Goal: Task Accomplishment & Management: Manage account settings

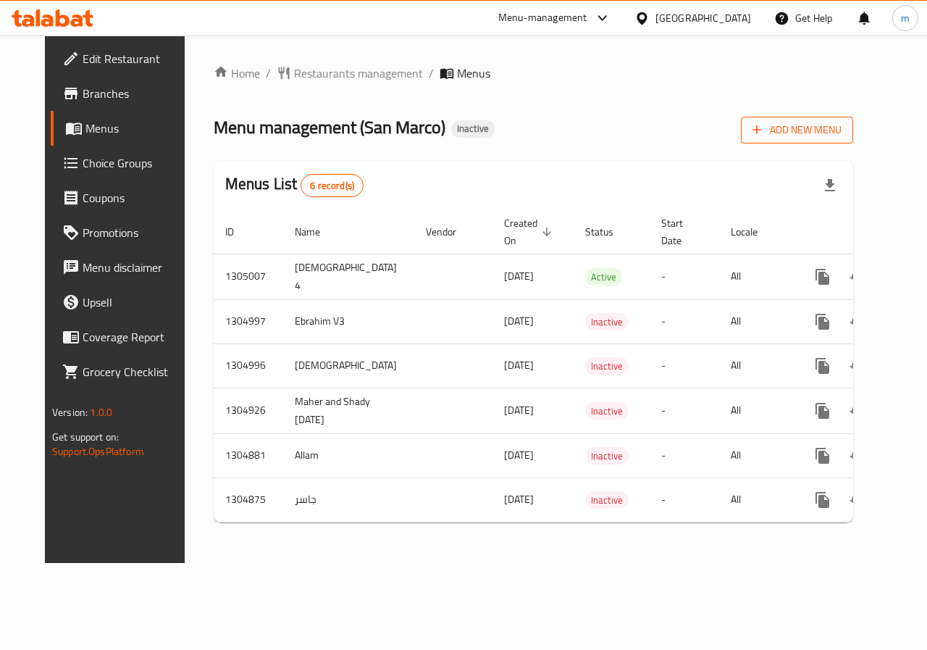
click at [811, 125] on span "Add New Menu" at bounding box center [797, 130] width 89 height 18
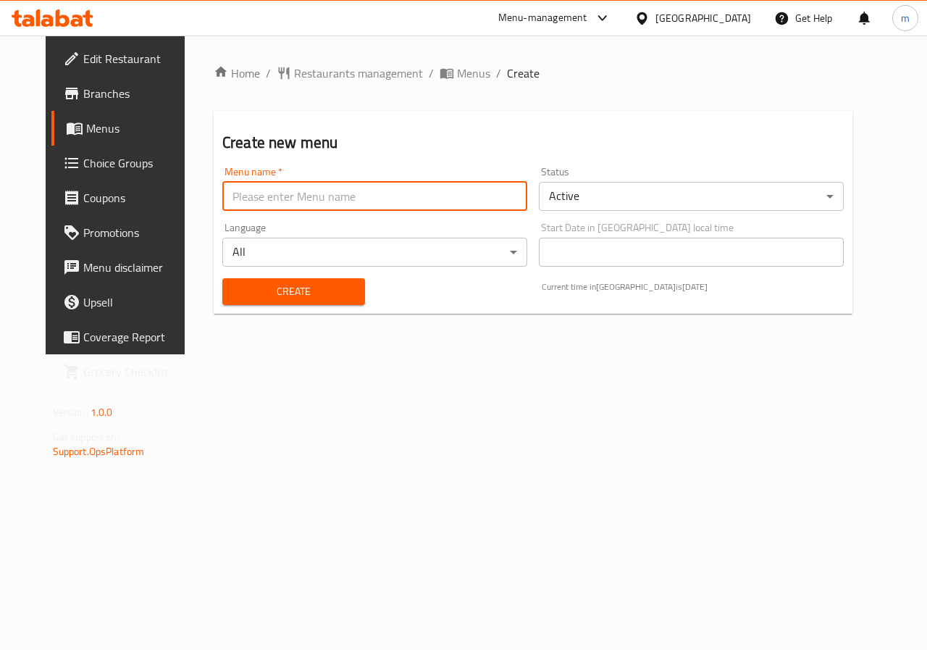
click at [414, 194] on input "text" at bounding box center [374, 196] width 305 height 29
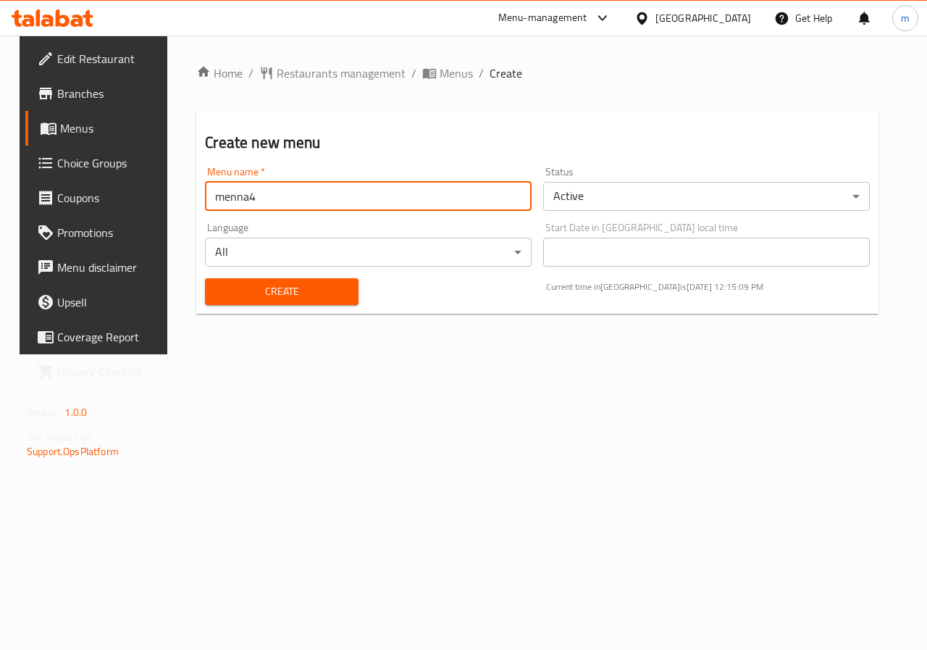
type input "menna4"
click at [312, 298] on span "Create" at bounding box center [282, 292] width 130 height 18
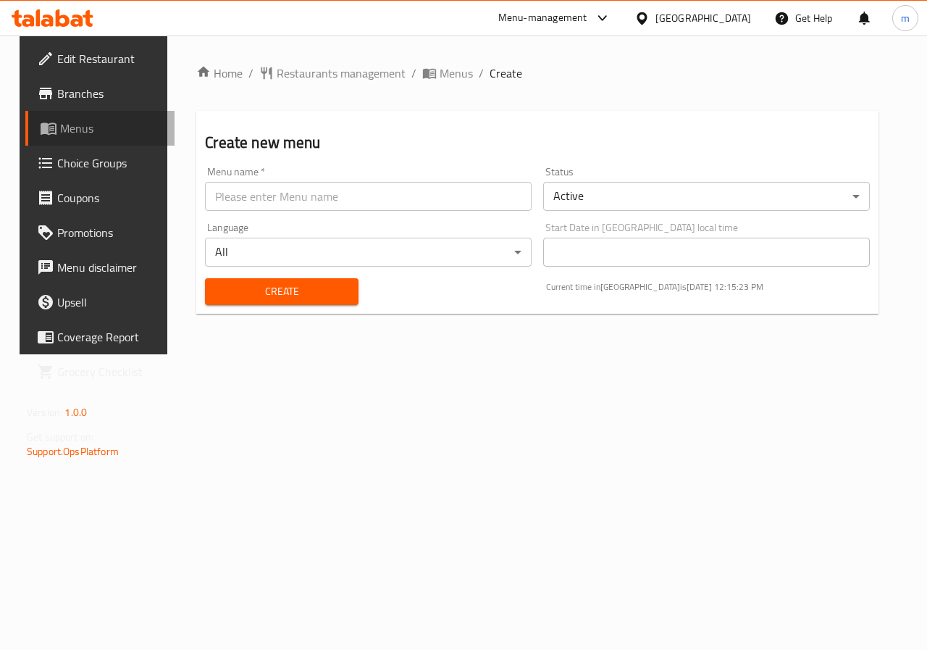
click at [92, 130] on span "Menus" at bounding box center [111, 128] width 103 height 17
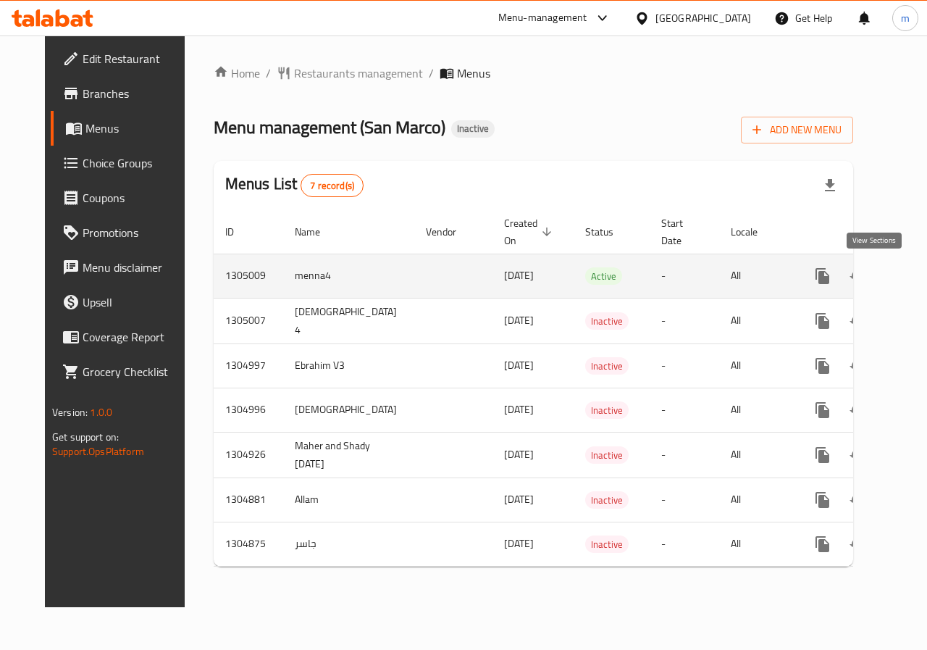
click at [919, 275] on icon "enhanced table" at bounding box center [927, 275] width 17 height 17
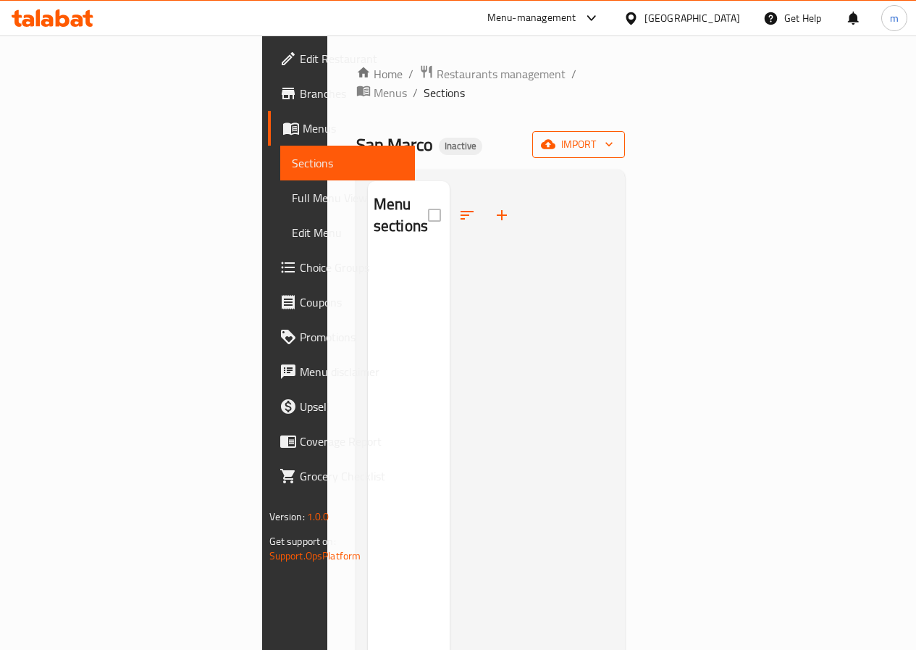
click at [614, 135] on span "import" at bounding box center [579, 144] width 70 height 18
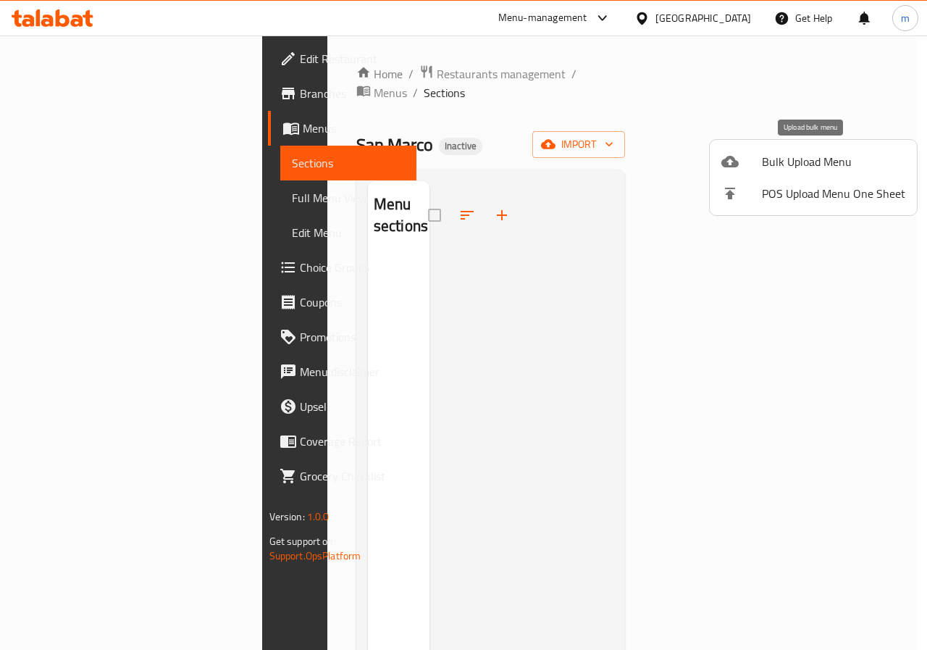
click at [834, 163] on span "Bulk Upload Menu" at bounding box center [833, 161] width 143 height 17
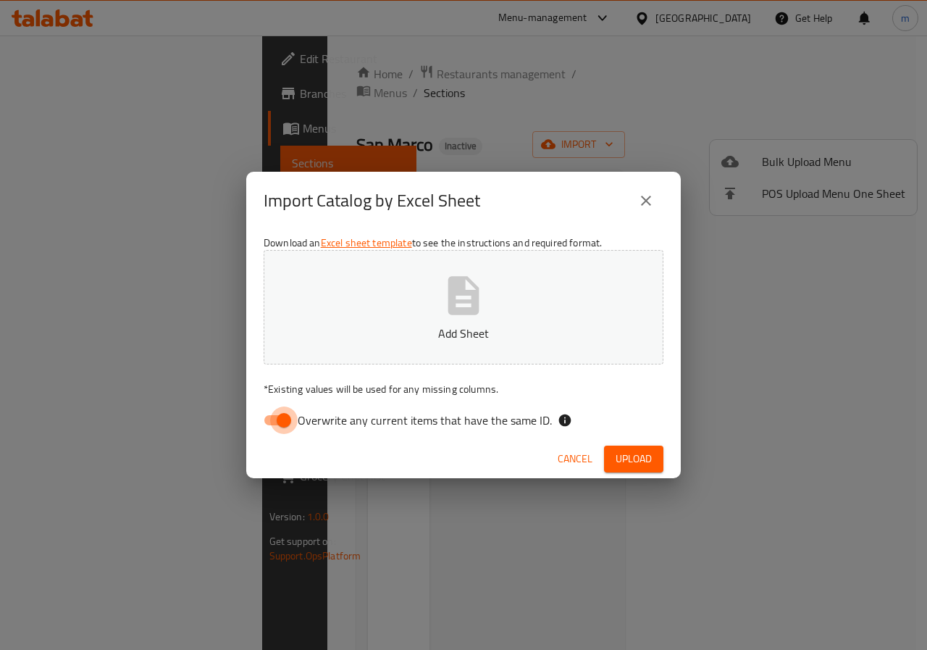
click at [275, 417] on input "Overwrite any current items that have the same ID." at bounding box center [284, 420] width 83 height 28
checkbox input "false"
click at [657, 458] on button "Upload" at bounding box center [633, 459] width 59 height 27
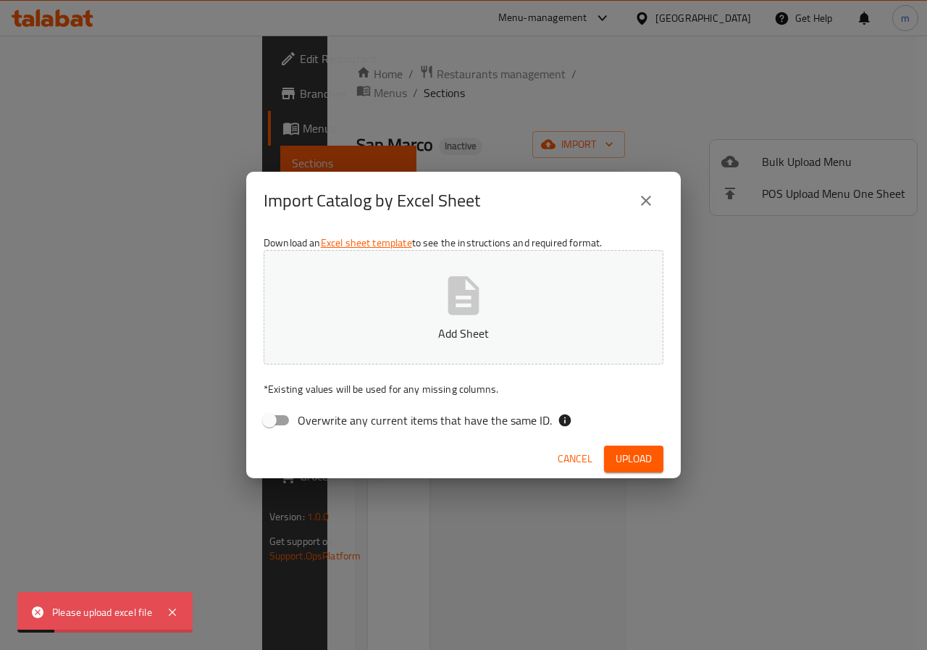
click at [590, 334] on p "Add Sheet" at bounding box center [463, 333] width 355 height 17
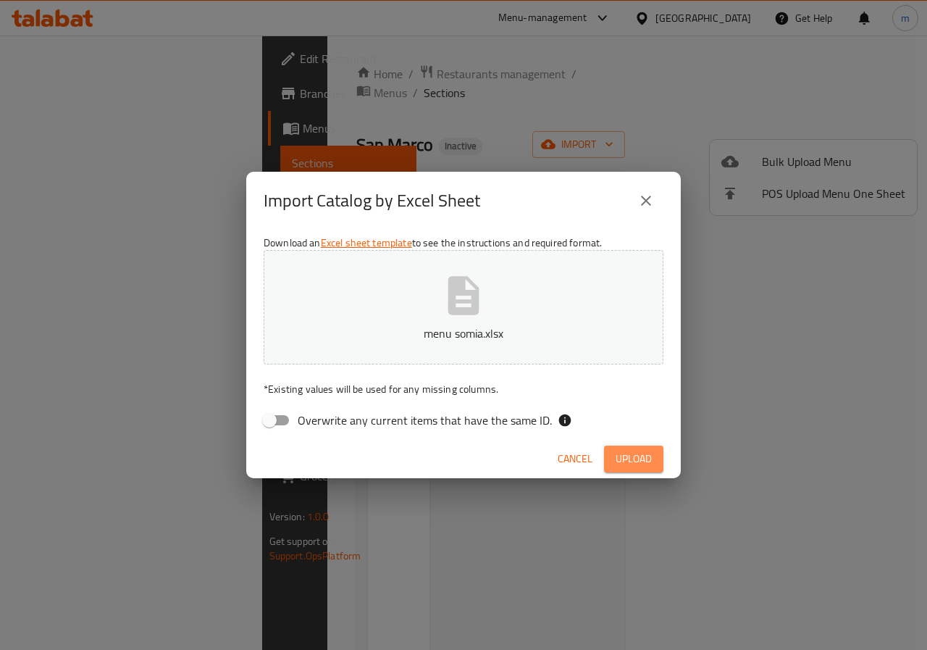
click at [642, 462] on span "Upload" at bounding box center [634, 459] width 36 height 18
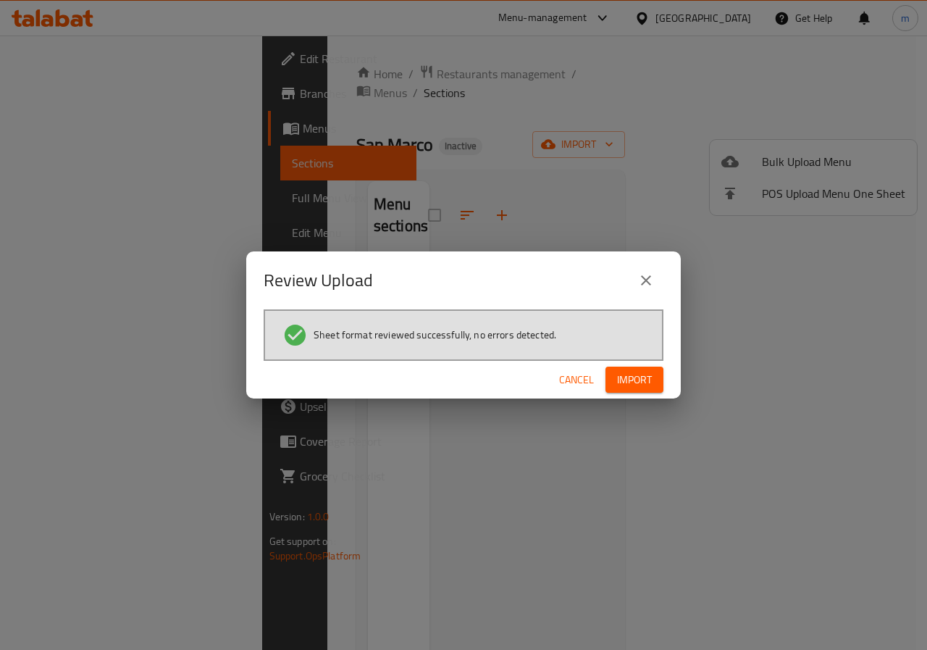
click at [640, 384] on span "Import" at bounding box center [634, 380] width 35 height 18
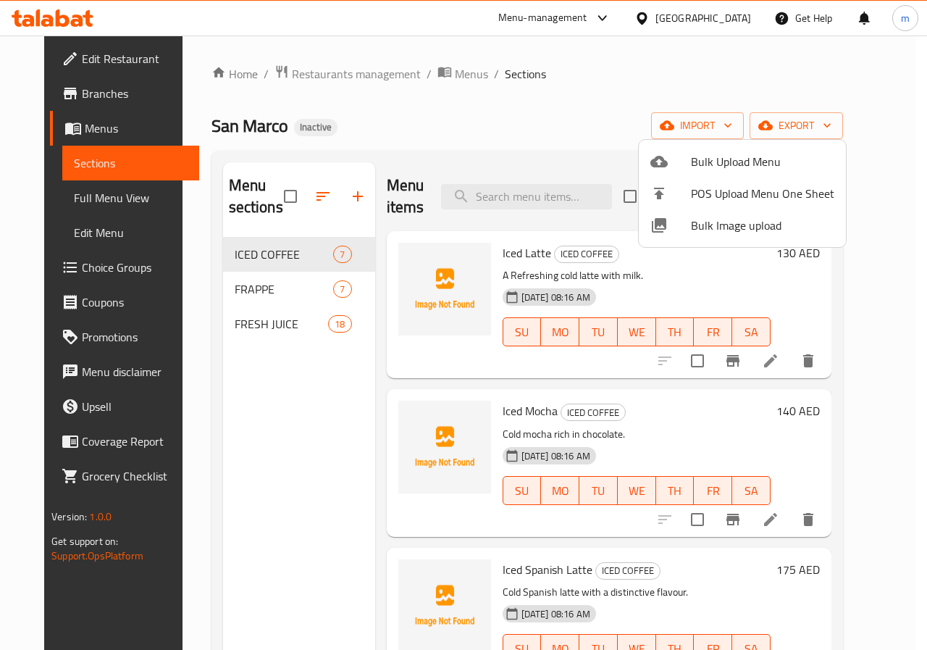
click at [807, 369] on div at bounding box center [463, 325] width 927 height 650
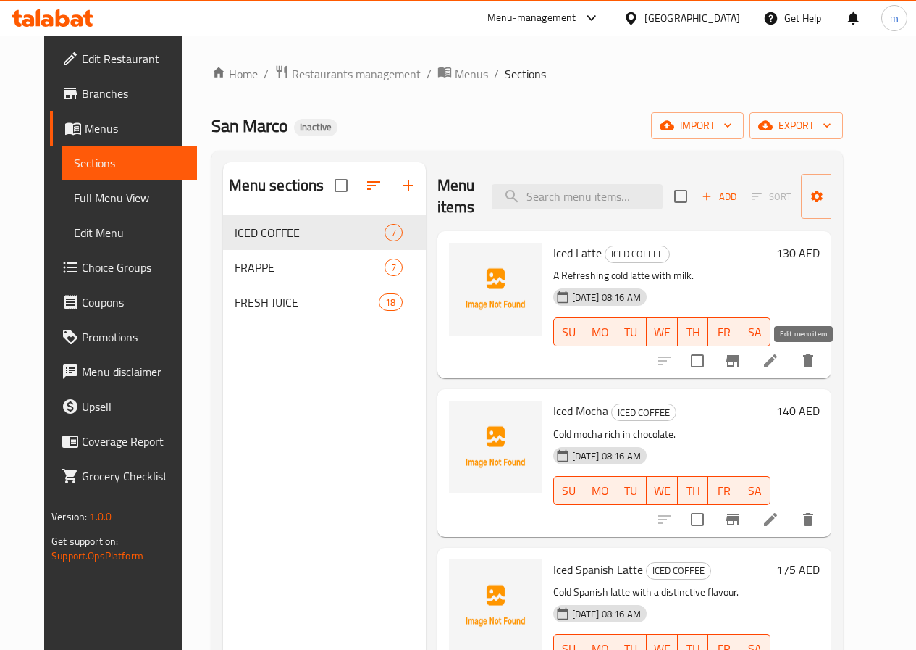
click at [780, 367] on icon at bounding box center [770, 360] width 17 height 17
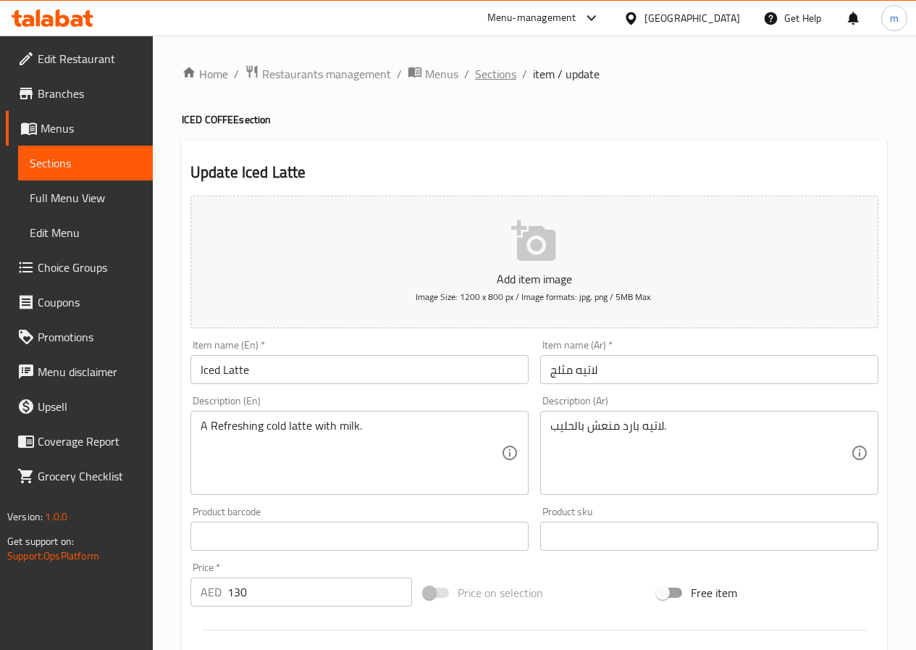
click at [490, 77] on span "Sections" at bounding box center [495, 73] width 41 height 17
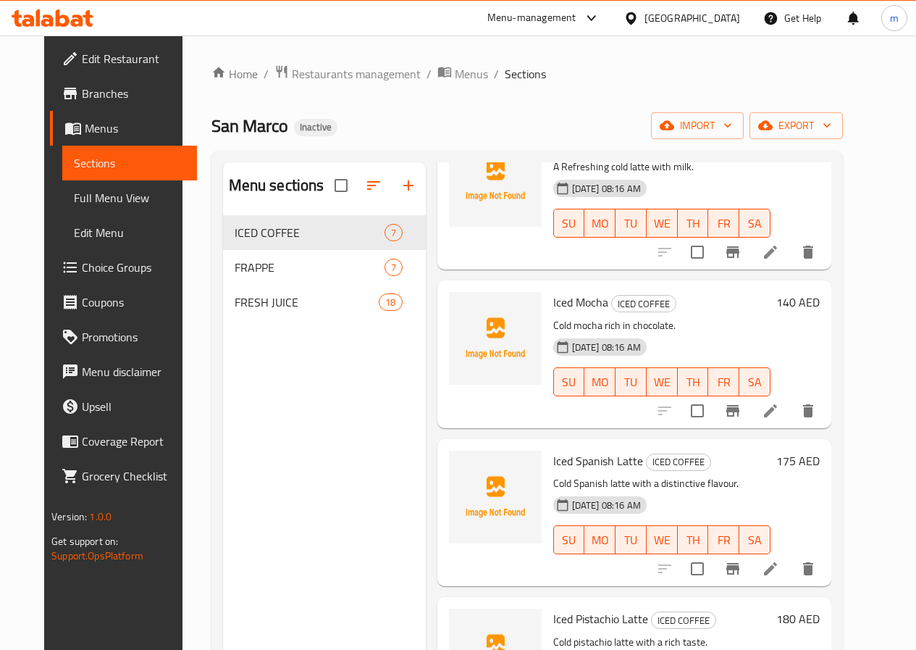
scroll to position [118, 0]
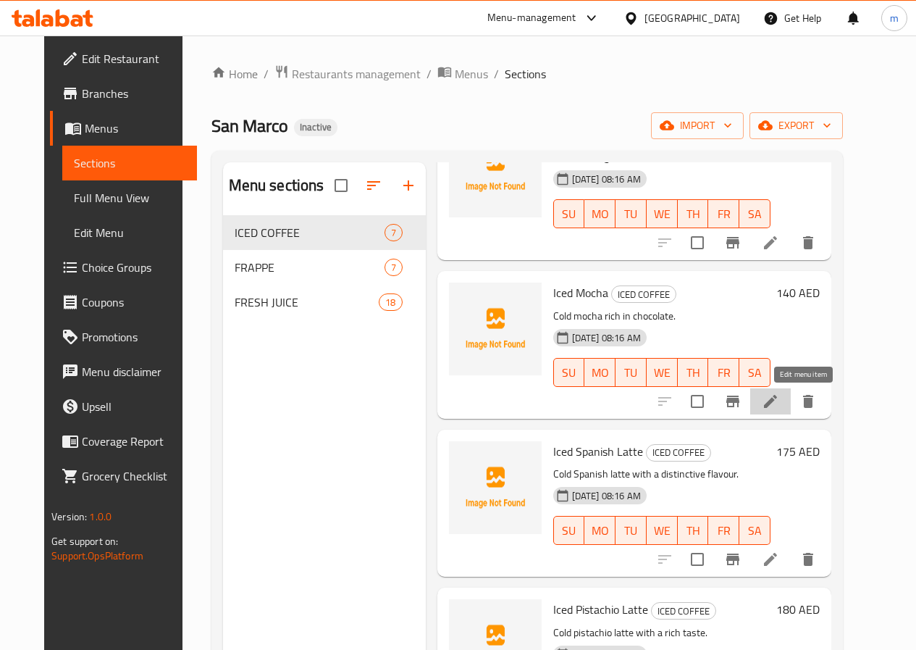
click at [780, 401] on icon at bounding box center [770, 401] width 17 height 17
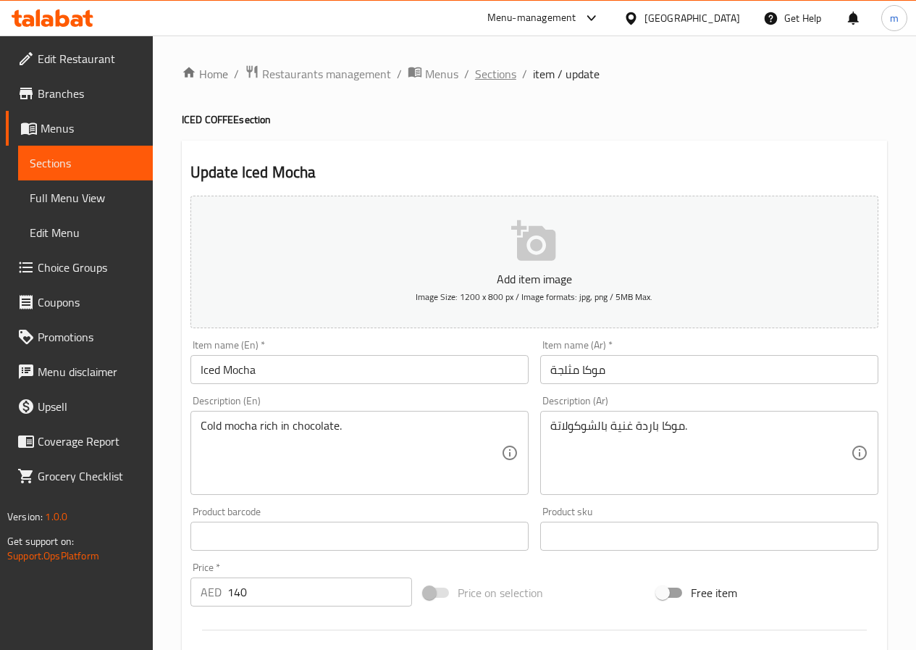
click at [476, 70] on span "Sections" at bounding box center [495, 73] width 41 height 17
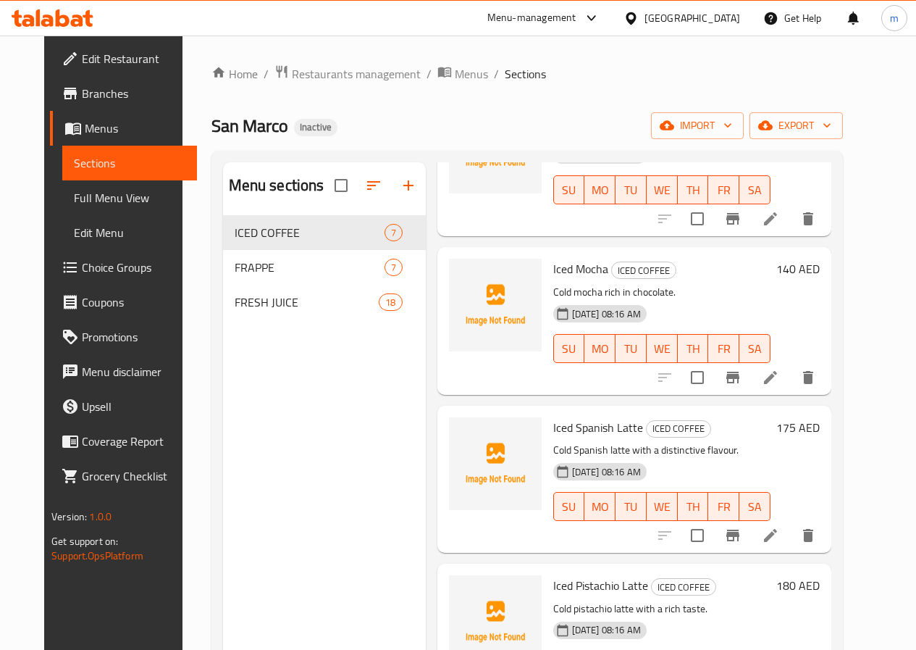
scroll to position [145, 0]
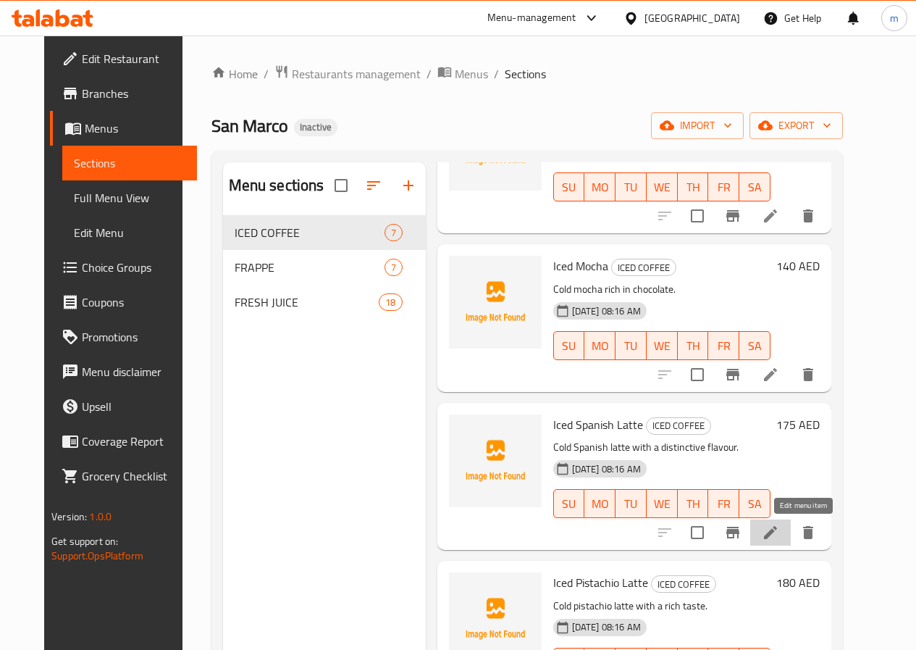
click at [780, 530] on icon at bounding box center [770, 532] width 17 height 17
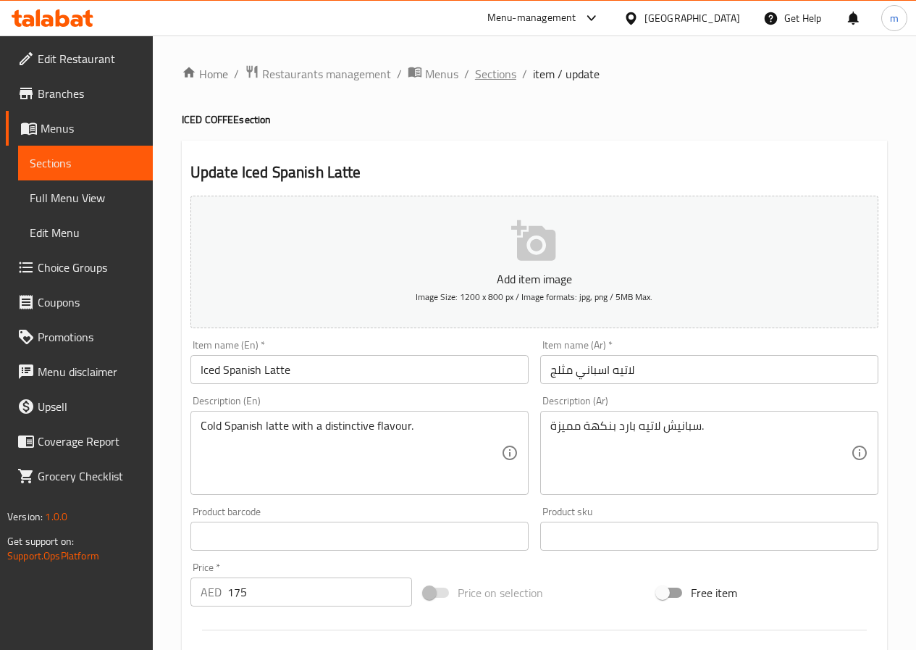
click at [500, 78] on span "Sections" at bounding box center [495, 73] width 41 height 17
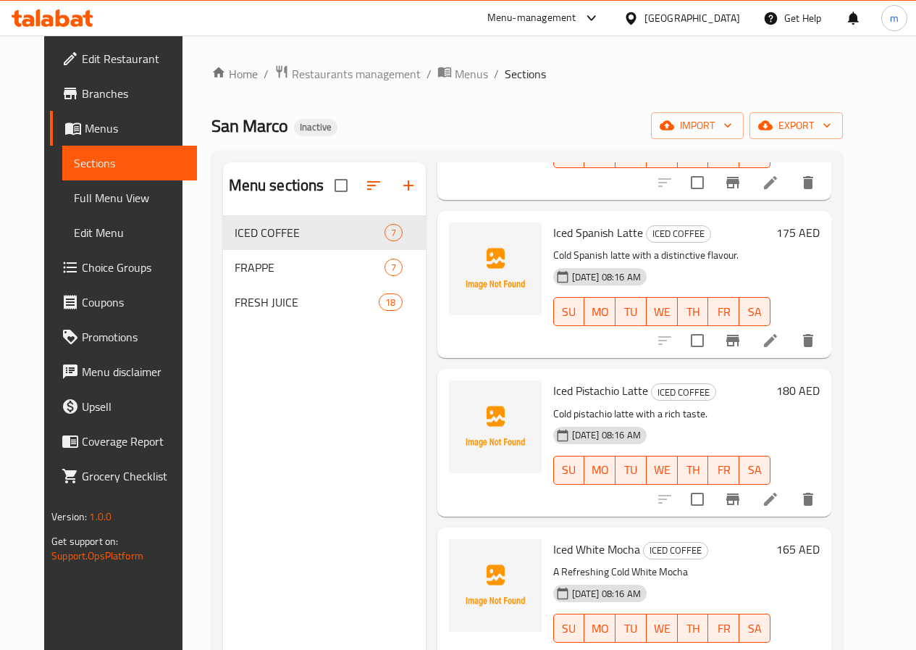
scroll to position [362, 0]
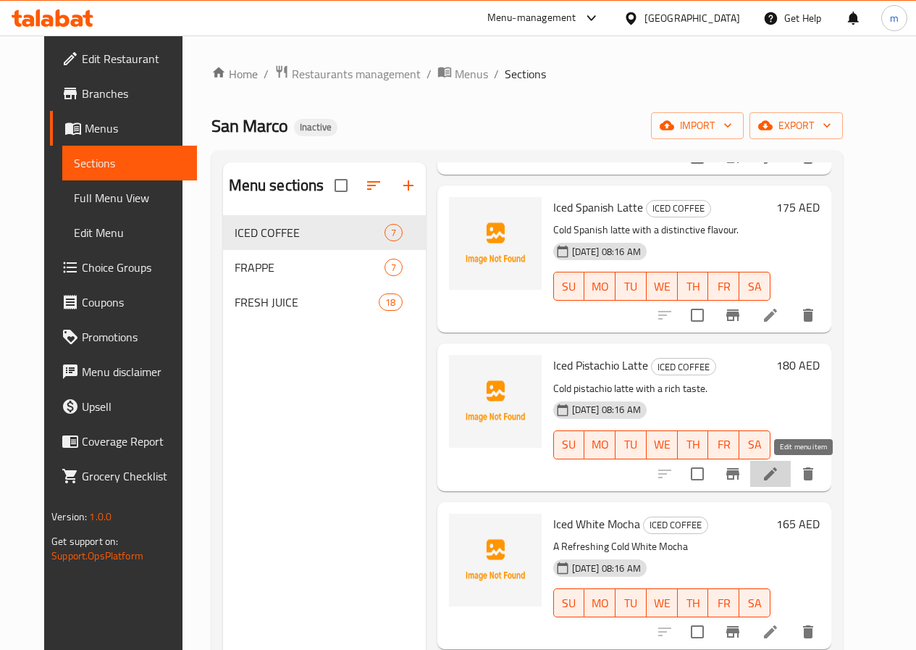
click at [777, 472] on icon at bounding box center [770, 473] width 13 height 13
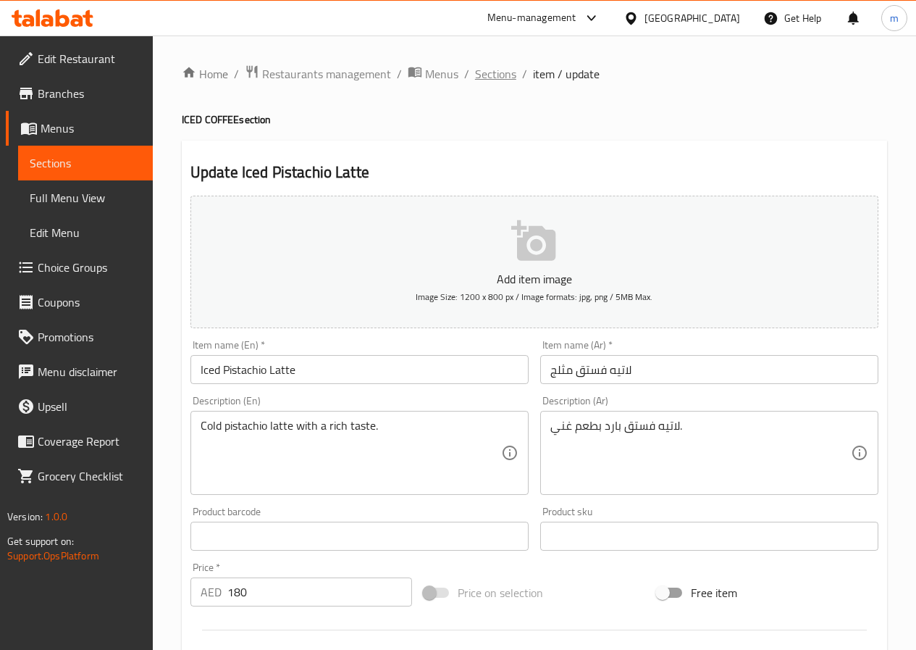
click at [497, 82] on span "Sections" at bounding box center [495, 73] width 41 height 17
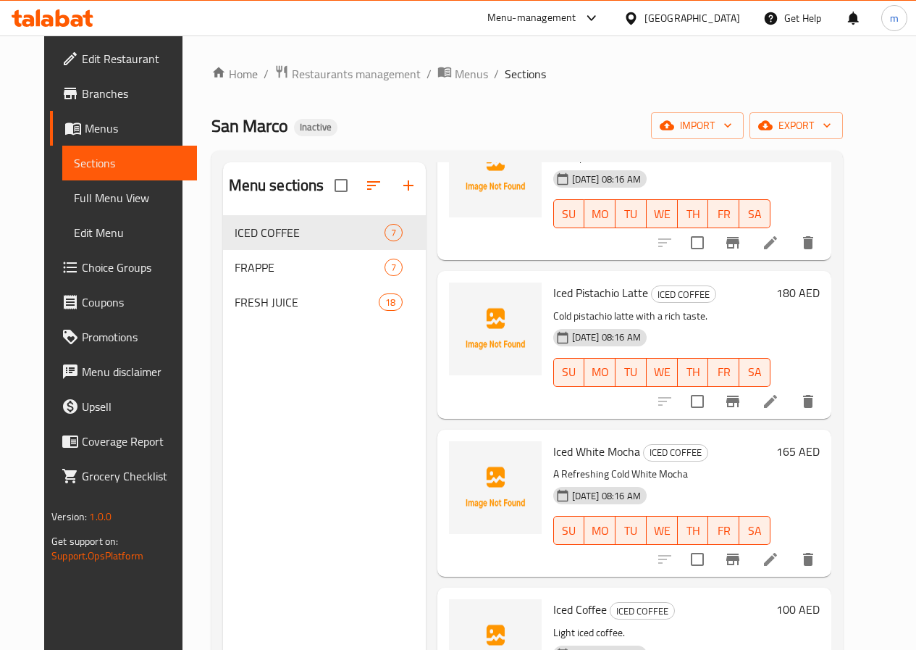
scroll to position [507, 0]
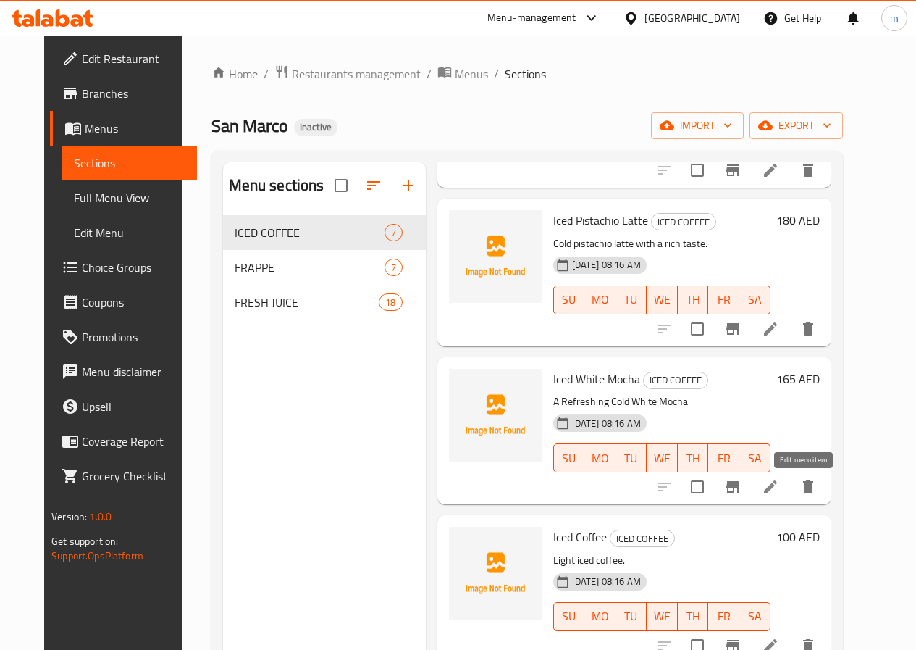
click at [780, 485] on icon at bounding box center [770, 486] width 17 height 17
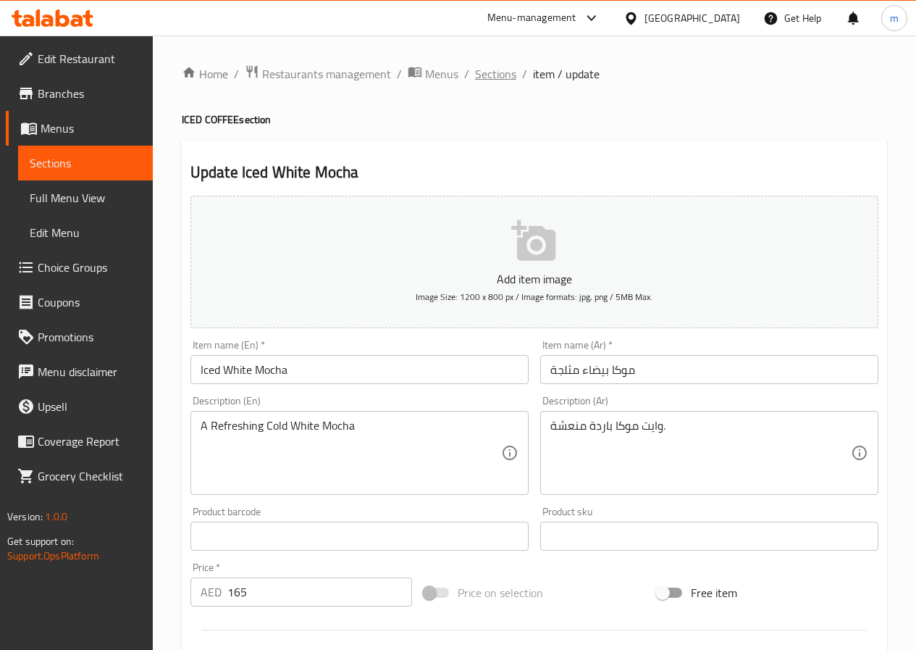
click at [488, 70] on span "Sections" at bounding box center [495, 73] width 41 height 17
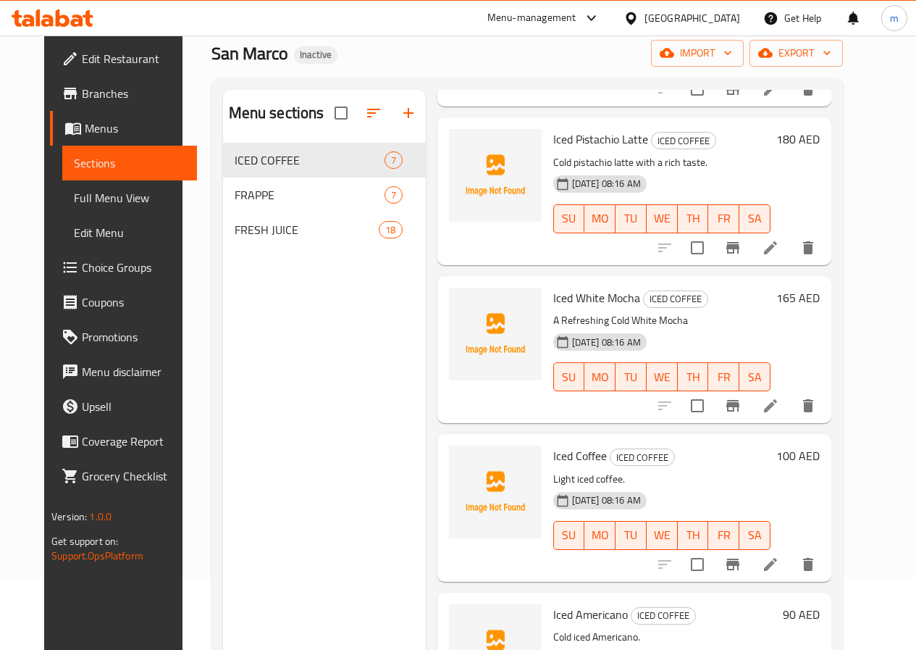
scroll to position [145, 0]
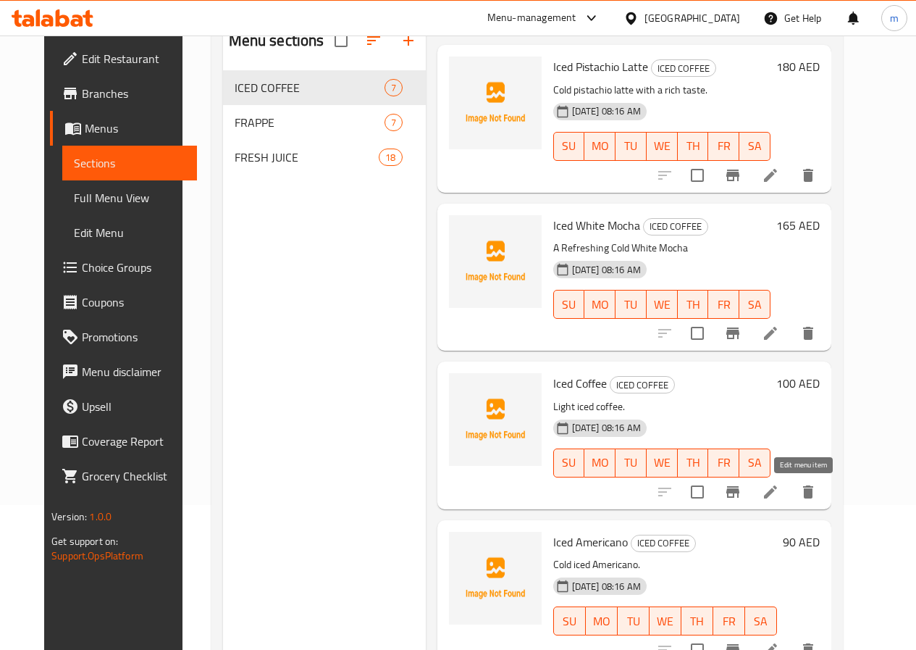
click at [777, 498] on icon at bounding box center [770, 491] width 13 height 13
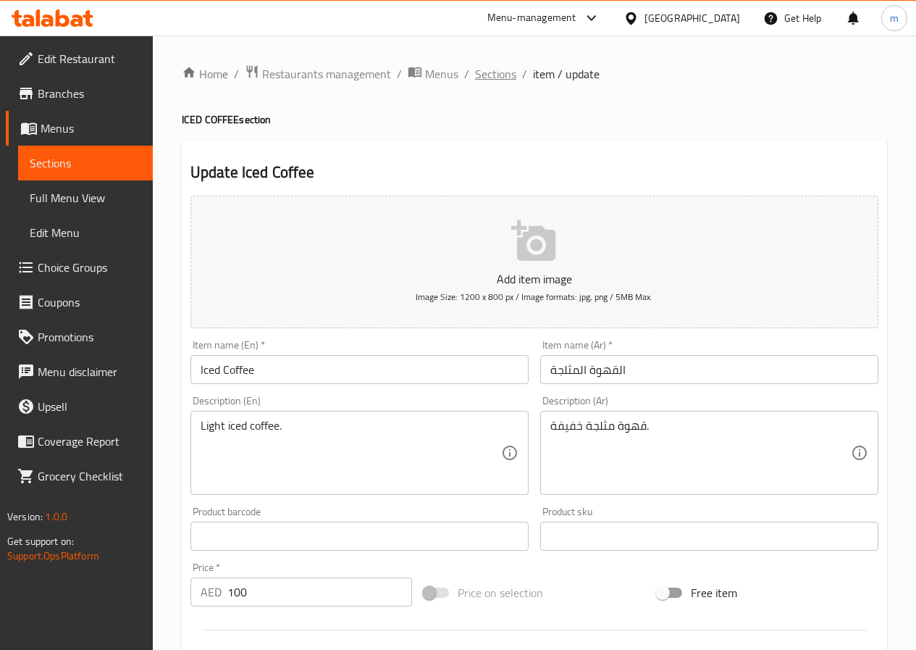
click at [487, 67] on span "Sections" at bounding box center [495, 73] width 41 height 17
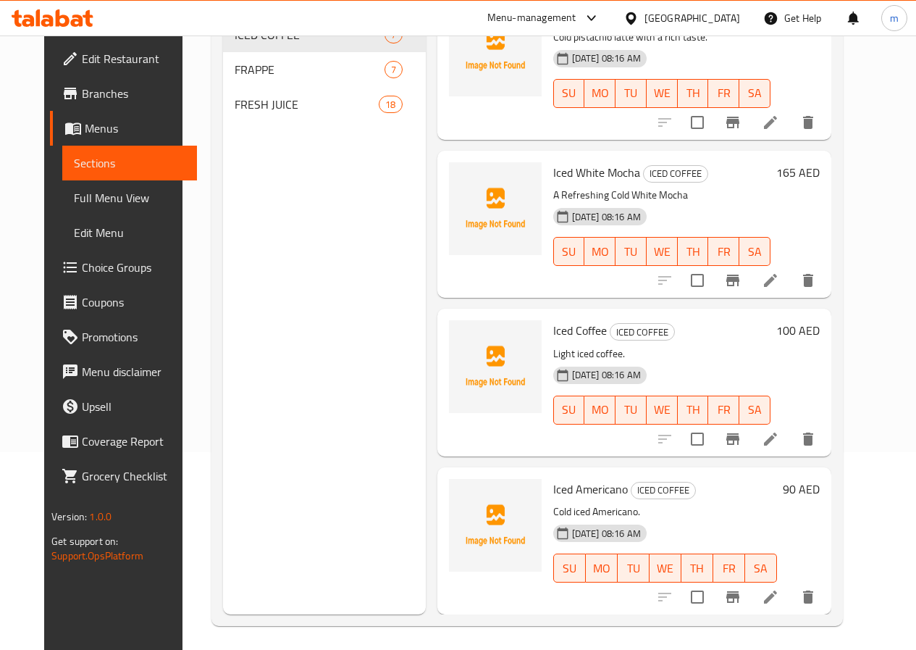
scroll to position [203, 0]
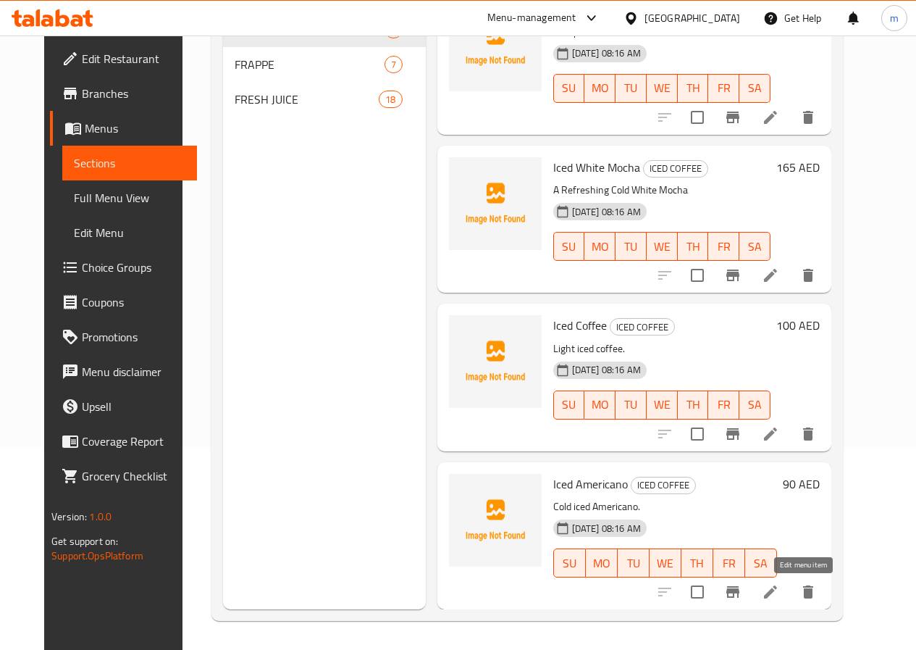
click at [777, 588] on icon at bounding box center [770, 591] width 13 height 13
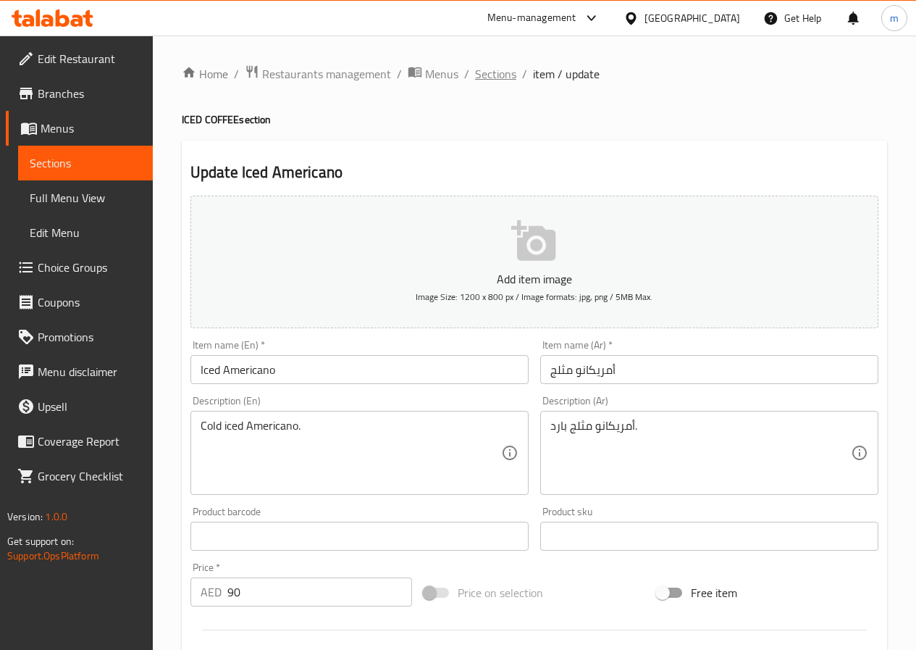
click at [489, 78] on span "Sections" at bounding box center [495, 73] width 41 height 17
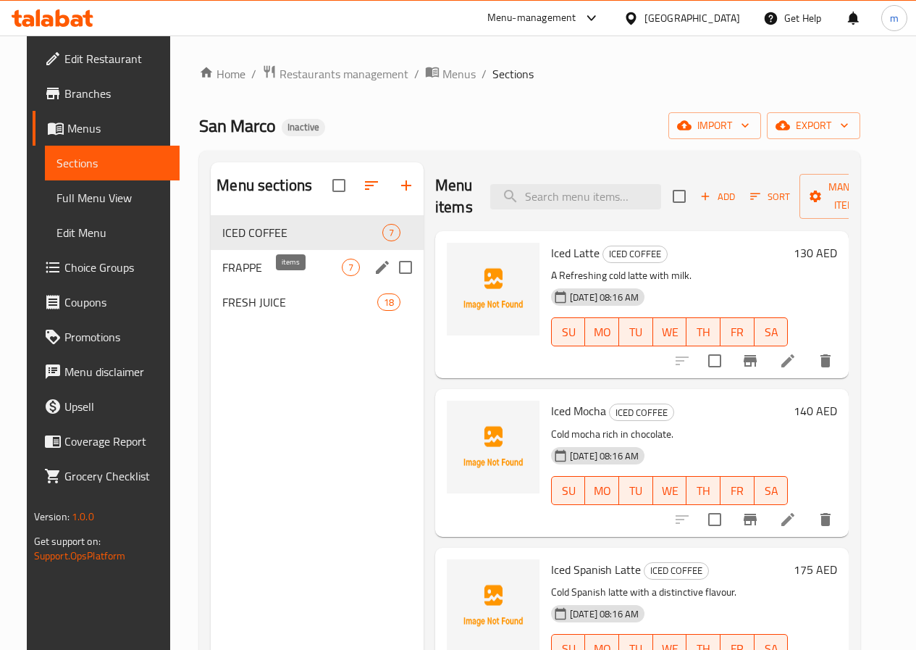
click at [343, 275] on span "7" at bounding box center [351, 268] width 17 height 14
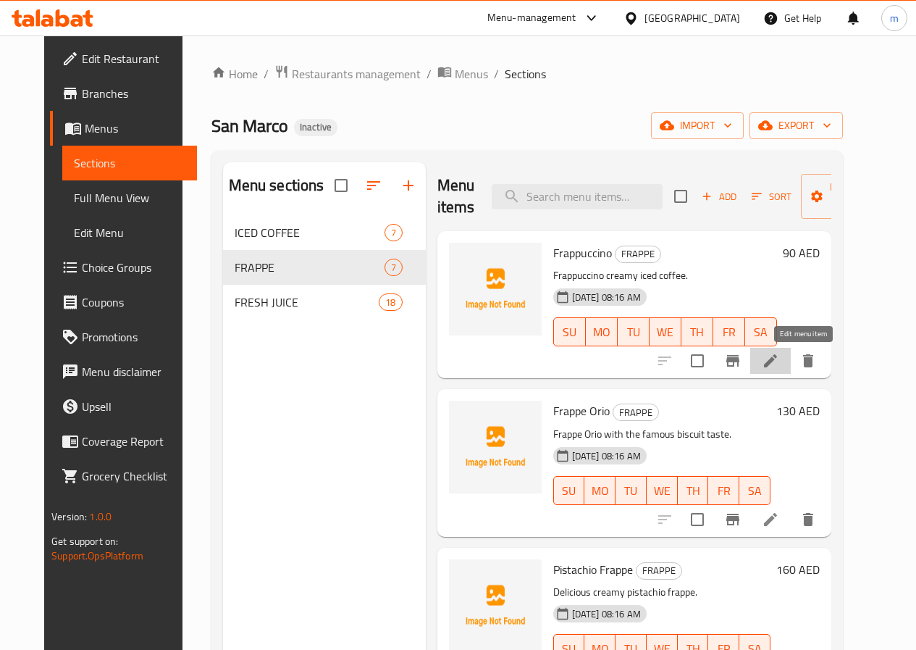
click at [780, 366] on icon at bounding box center [770, 360] width 17 height 17
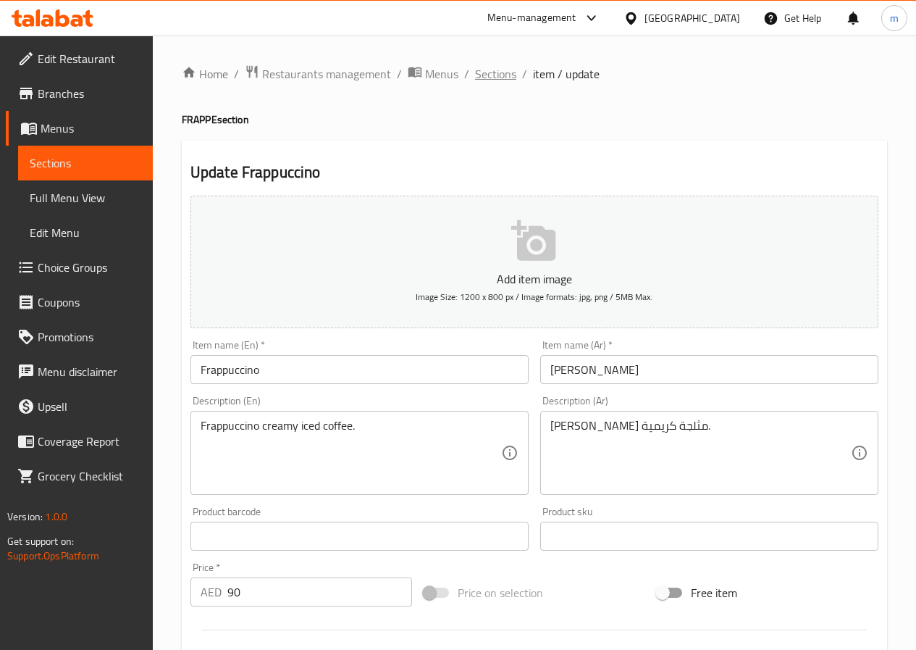
click at [501, 80] on span "Sections" at bounding box center [495, 73] width 41 height 17
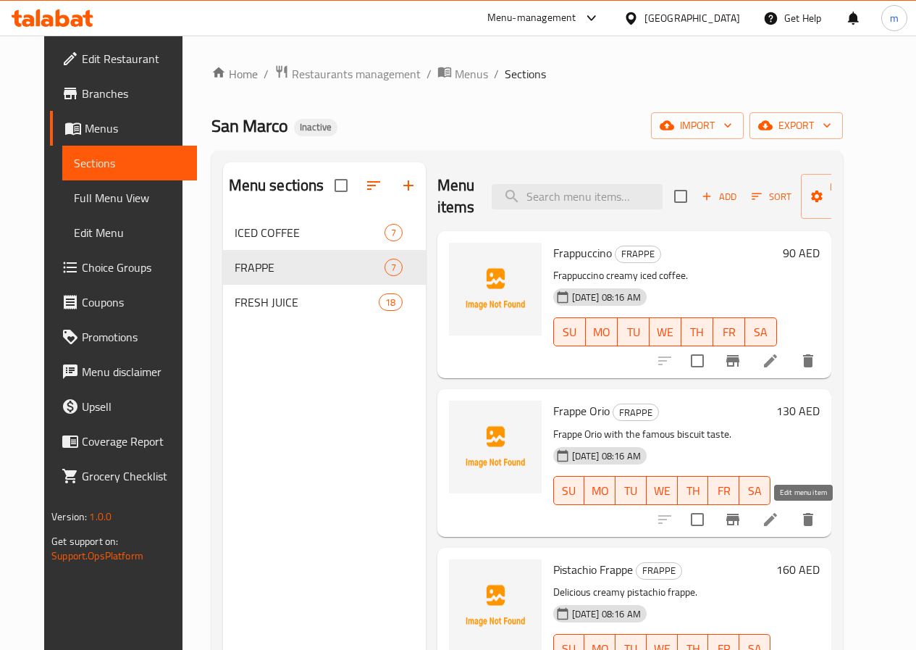
click at [777, 519] on icon at bounding box center [770, 519] width 13 height 13
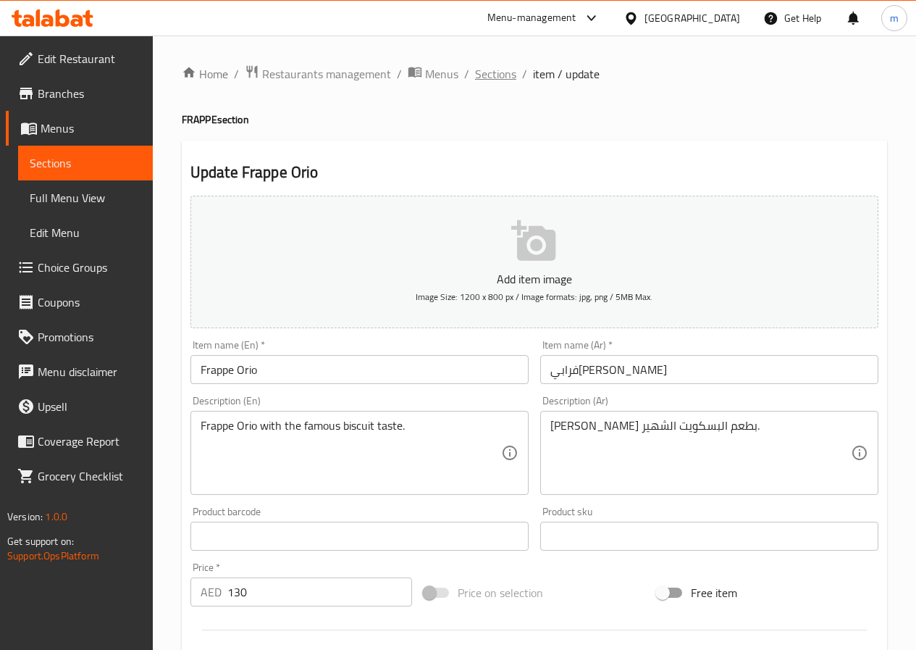
click at [498, 71] on span "Sections" at bounding box center [495, 73] width 41 height 17
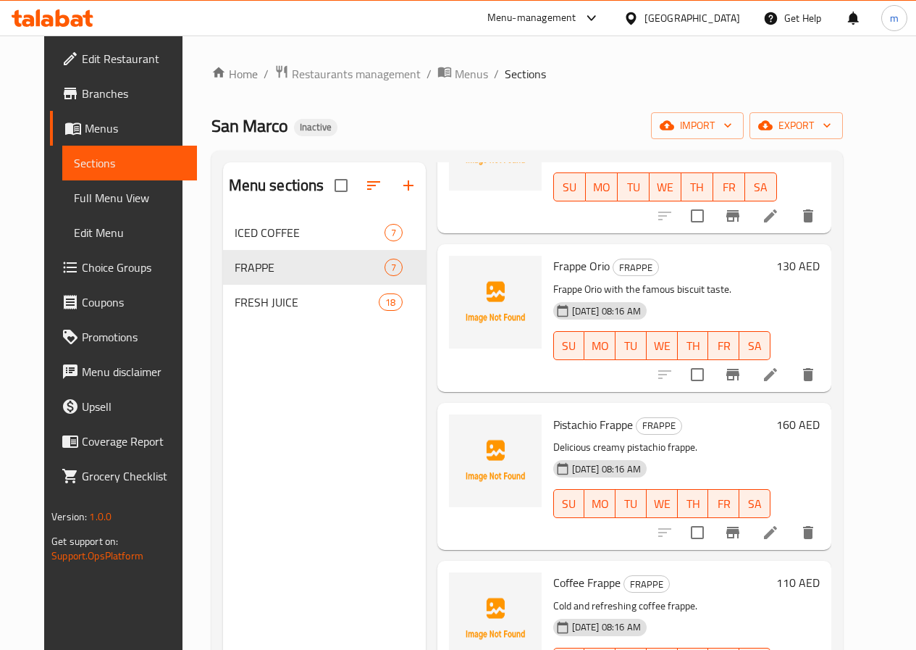
scroll to position [217, 0]
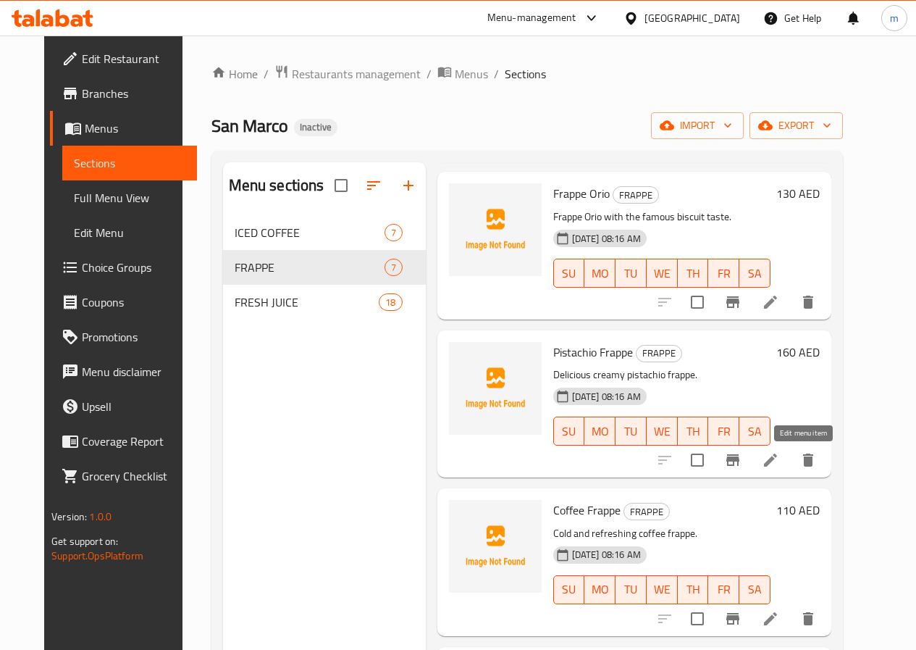
click at [780, 466] on icon at bounding box center [770, 459] width 17 height 17
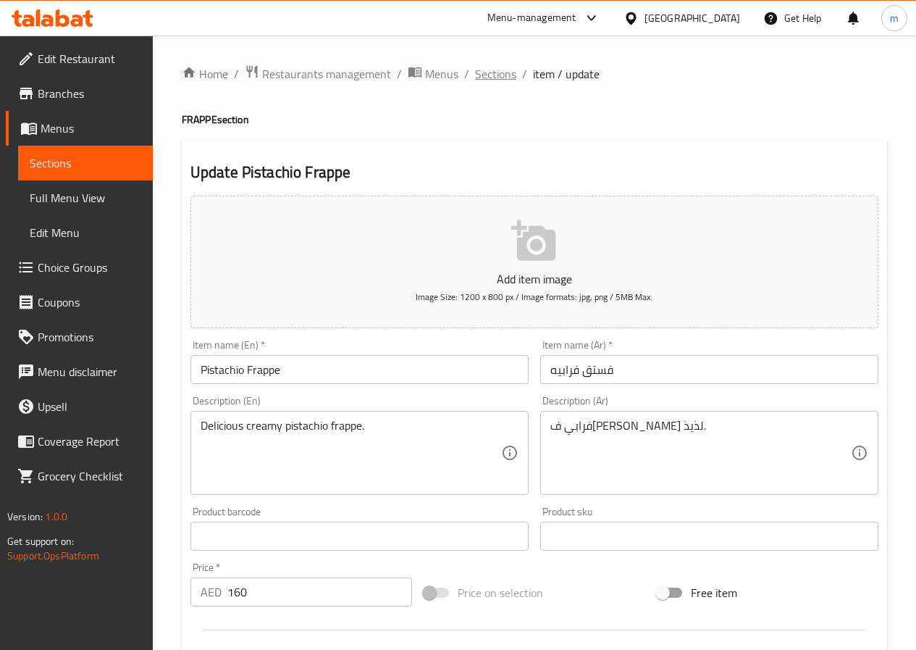
click at [488, 68] on span "Sections" at bounding box center [495, 73] width 41 height 17
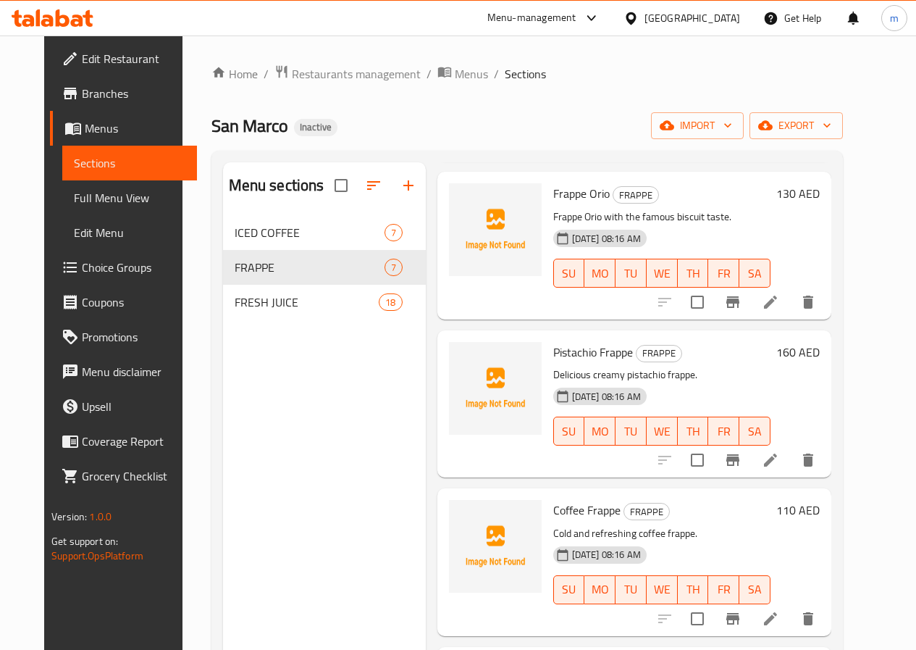
scroll to position [362, 0]
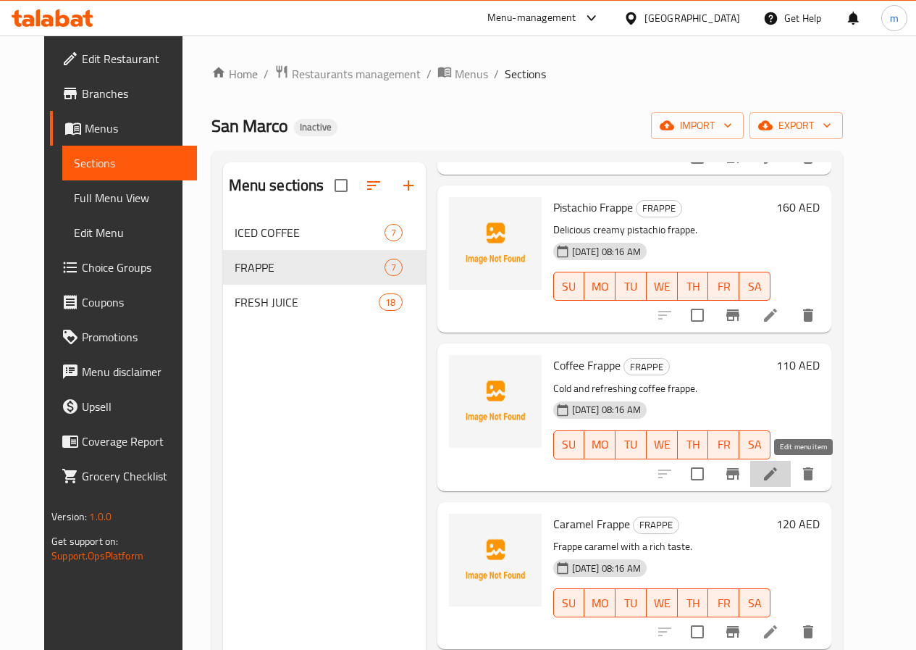
click at [777, 470] on icon at bounding box center [770, 473] width 13 height 13
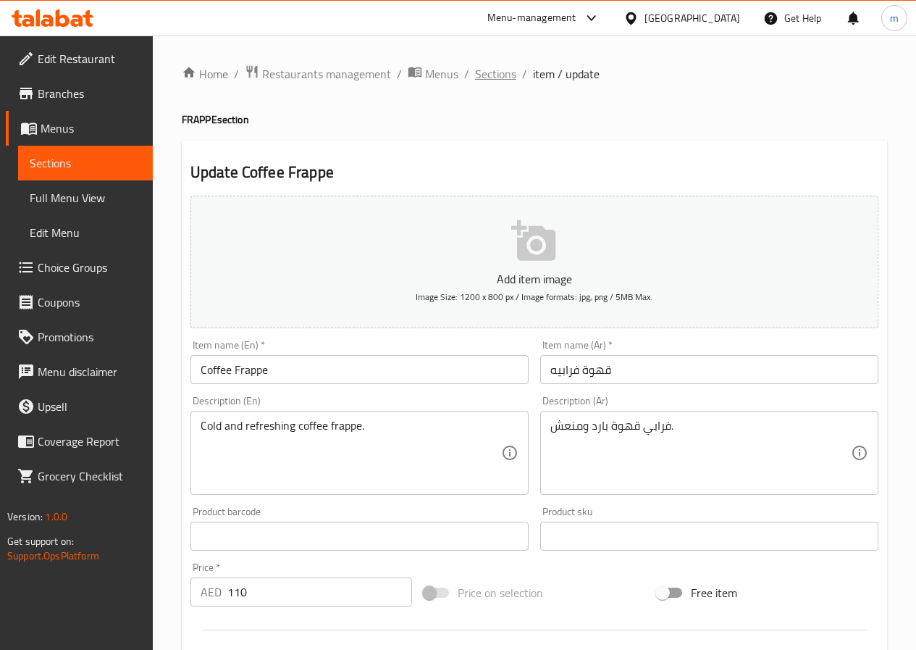
click at [484, 77] on span "Sections" at bounding box center [495, 73] width 41 height 17
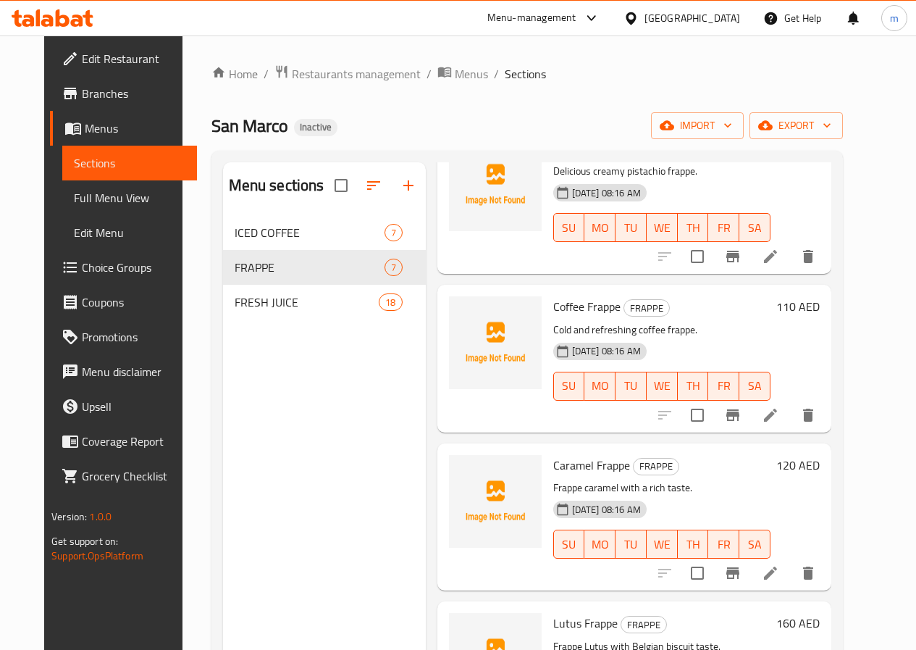
scroll to position [507, 0]
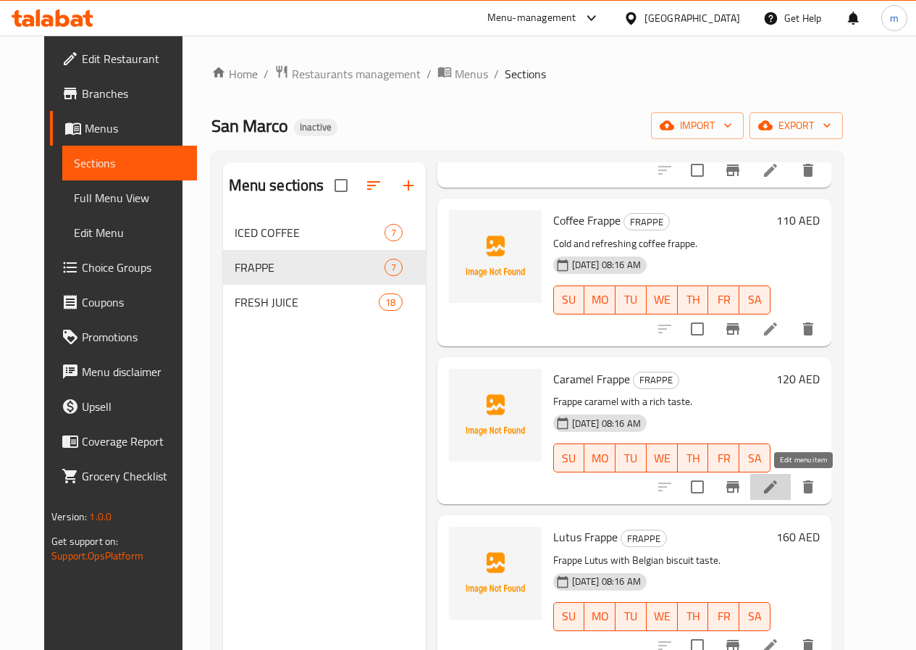
click at [780, 485] on icon at bounding box center [770, 486] width 17 height 17
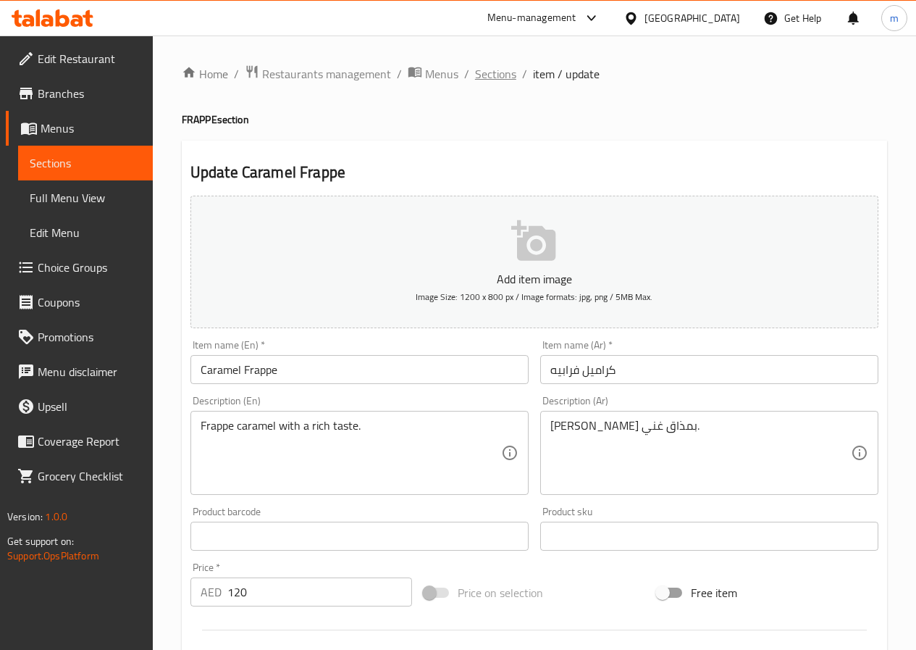
click at [488, 75] on span "Sections" at bounding box center [495, 73] width 41 height 17
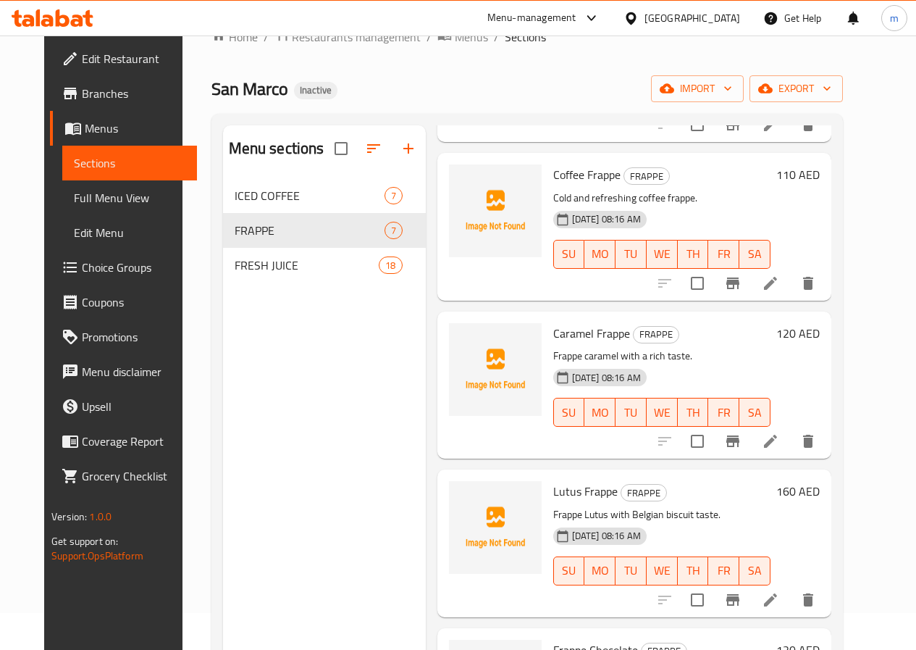
scroll to position [72, 0]
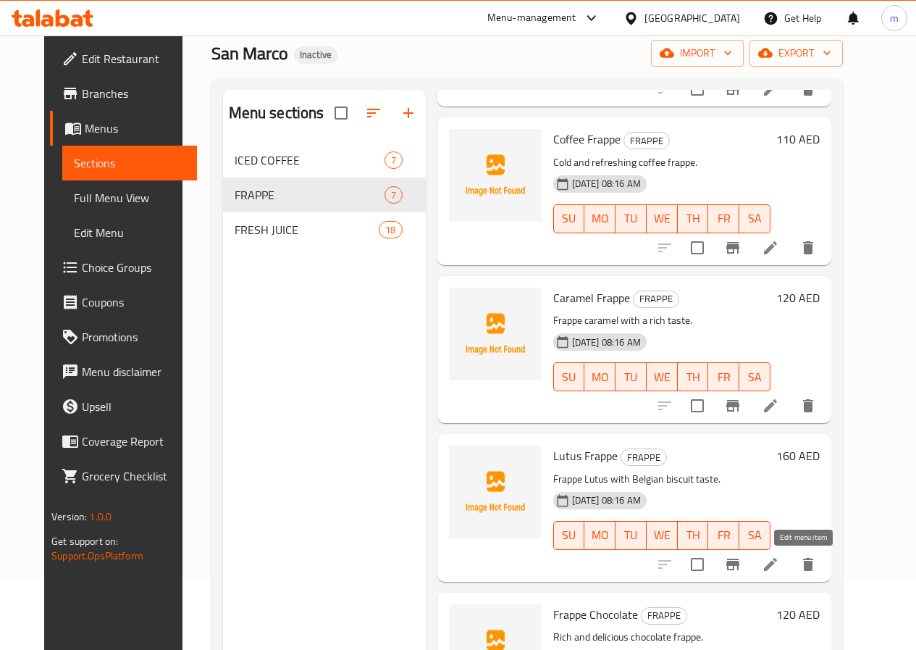
click at [777, 564] on icon at bounding box center [770, 564] width 13 height 13
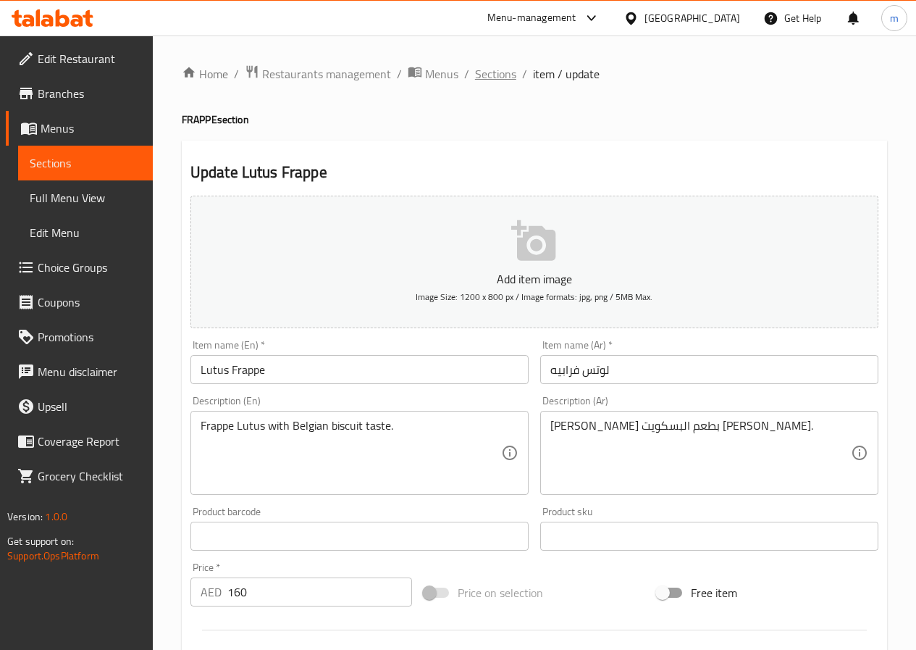
click at [481, 71] on span "Sections" at bounding box center [495, 73] width 41 height 17
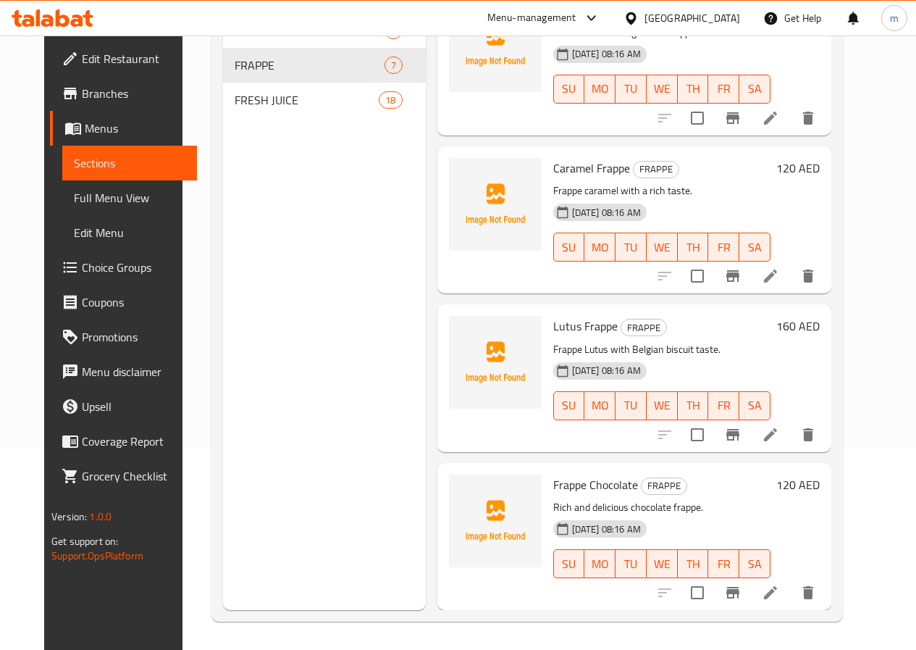
scroll to position [203, 0]
click at [777, 595] on icon at bounding box center [770, 591] width 13 height 13
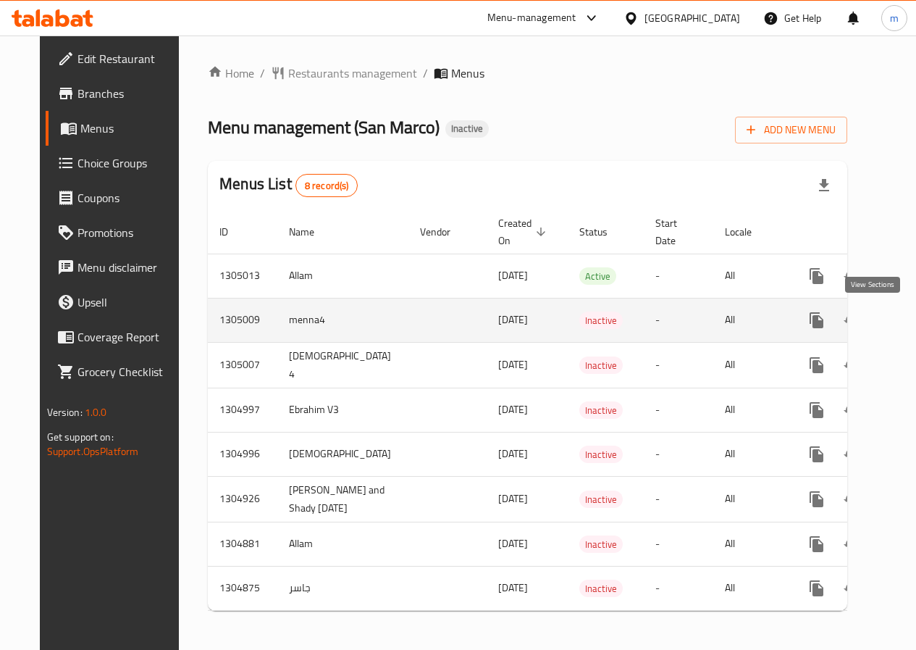
click at [913, 315] on icon "enhanced table" at bounding box center [921, 320] width 17 height 17
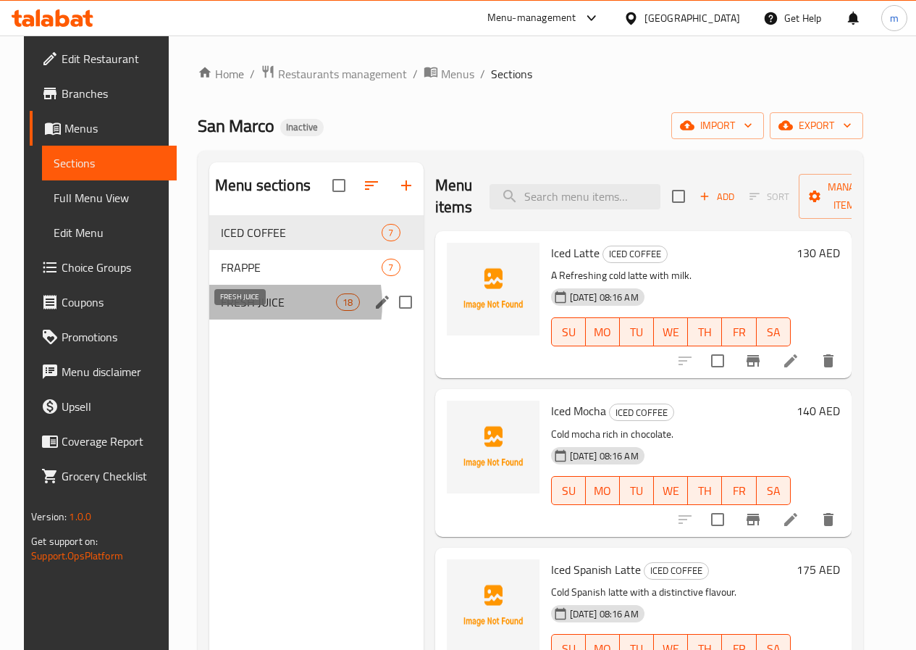
click at [242, 311] on span "FRESH JUICE" at bounding box center [278, 301] width 115 height 17
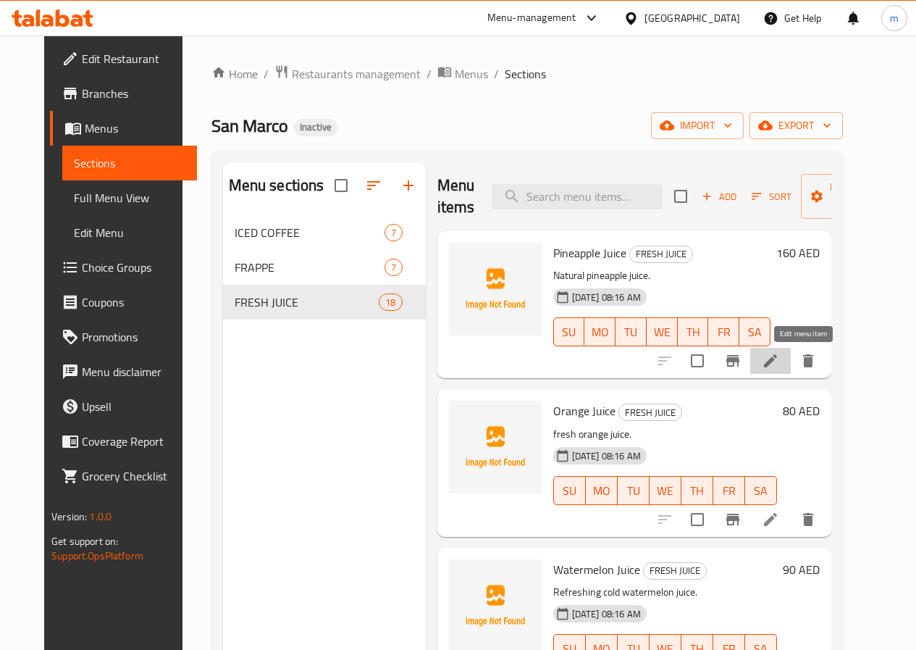
click at [777, 362] on icon at bounding box center [770, 360] width 13 height 13
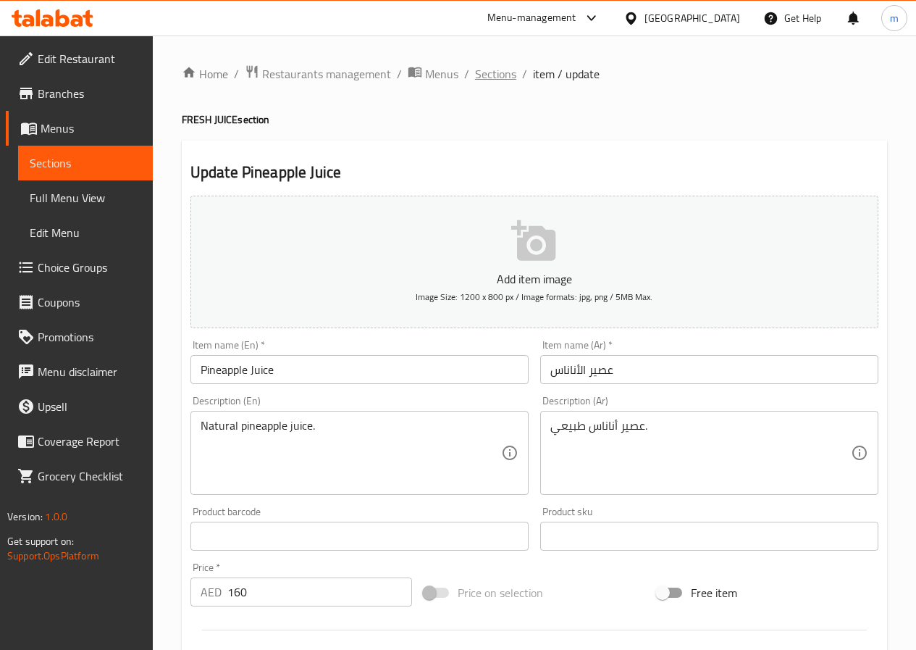
click at [497, 75] on span "Sections" at bounding box center [495, 73] width 41 height 17
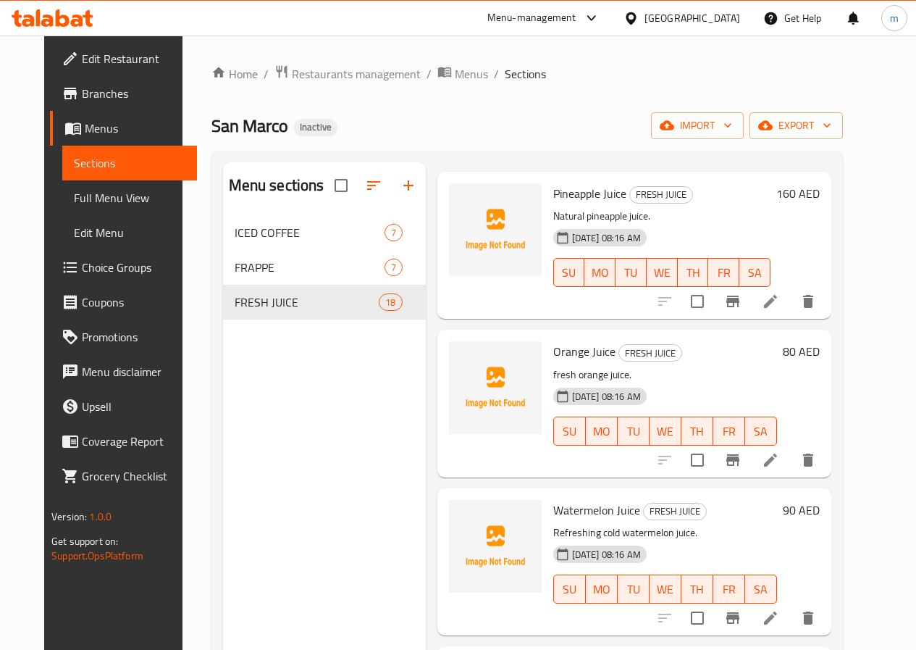
scroll to position [145, 0]
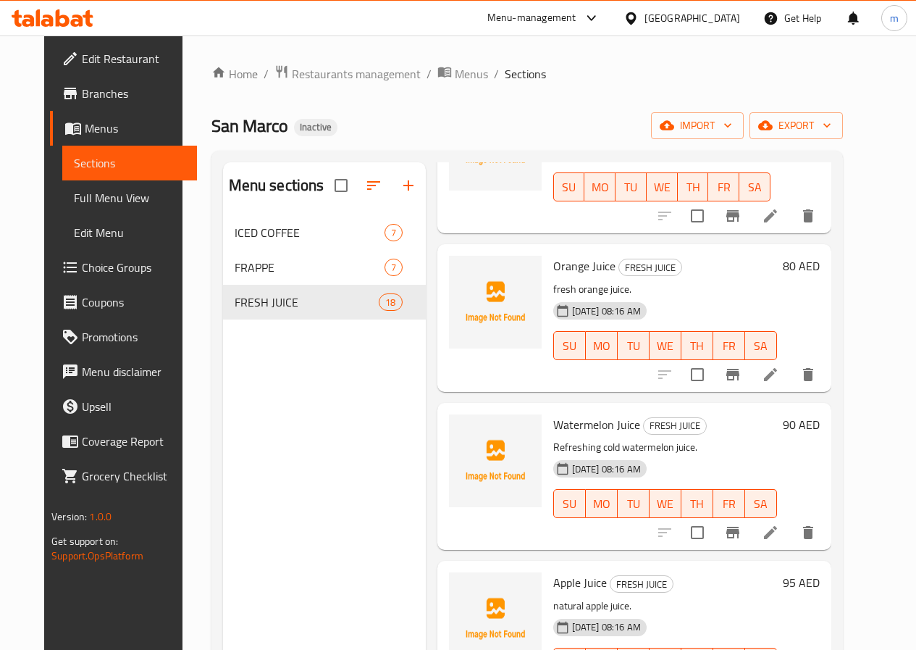
click at [791, 373] on li at bounding box center [771, 375] width 41 height 26
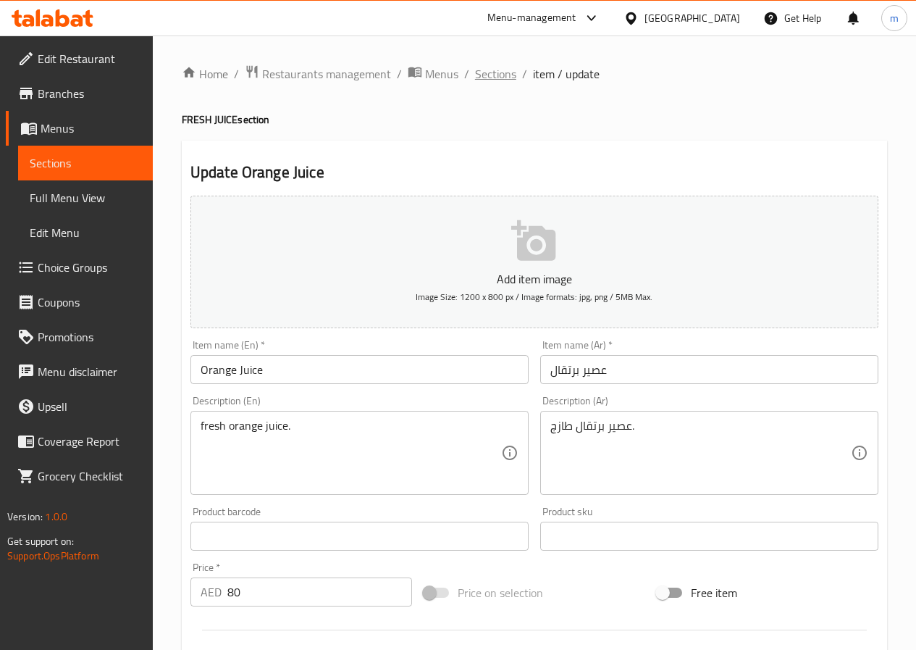
click at [493, 70] on span "Sections" at bounding box center [495, 73] width 41 height 17
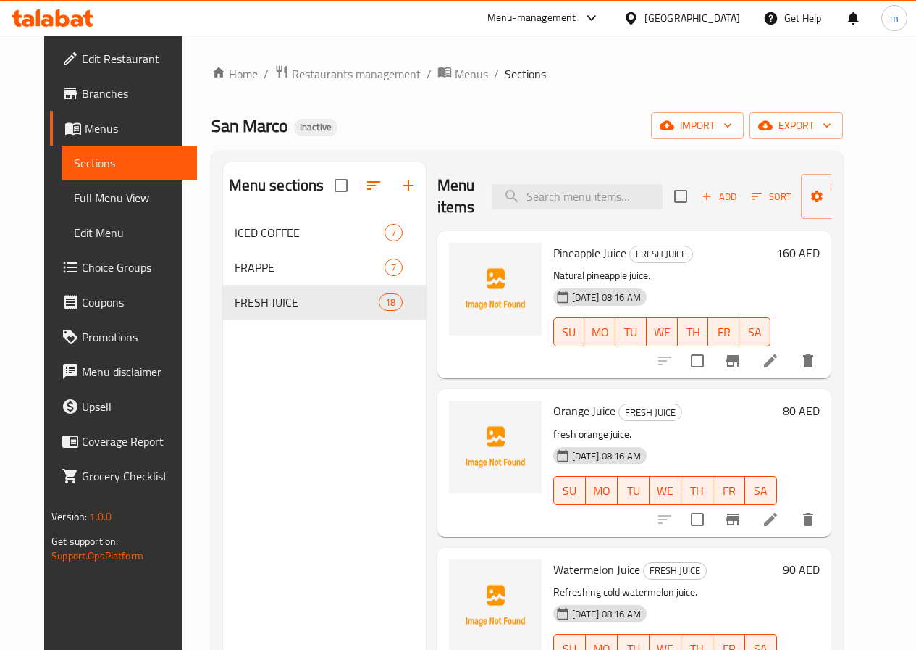
scroll to position [145, 0]
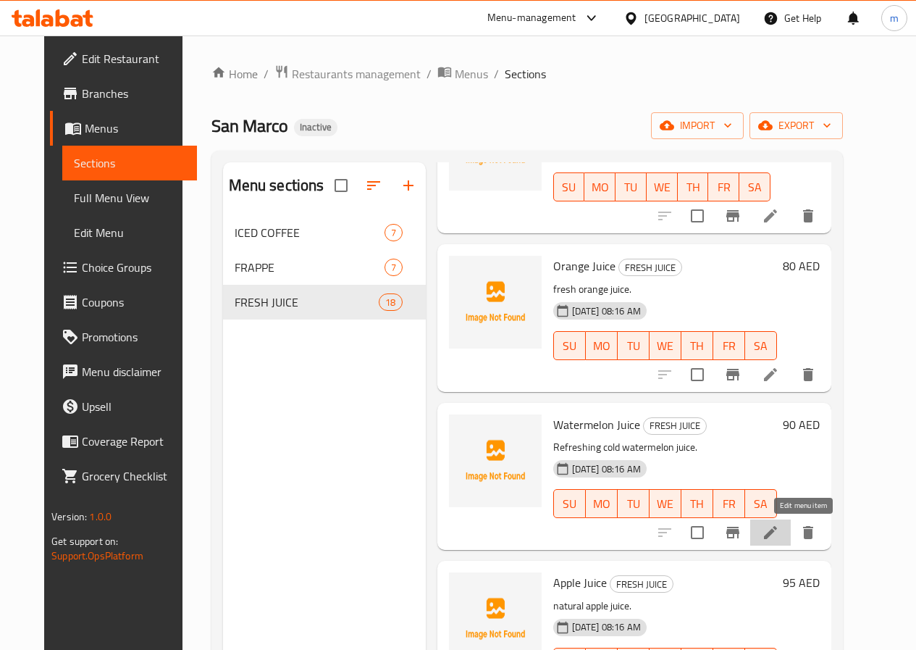
click at [777, 536] on icon at bounding box center [770, 532] width 13 height 13
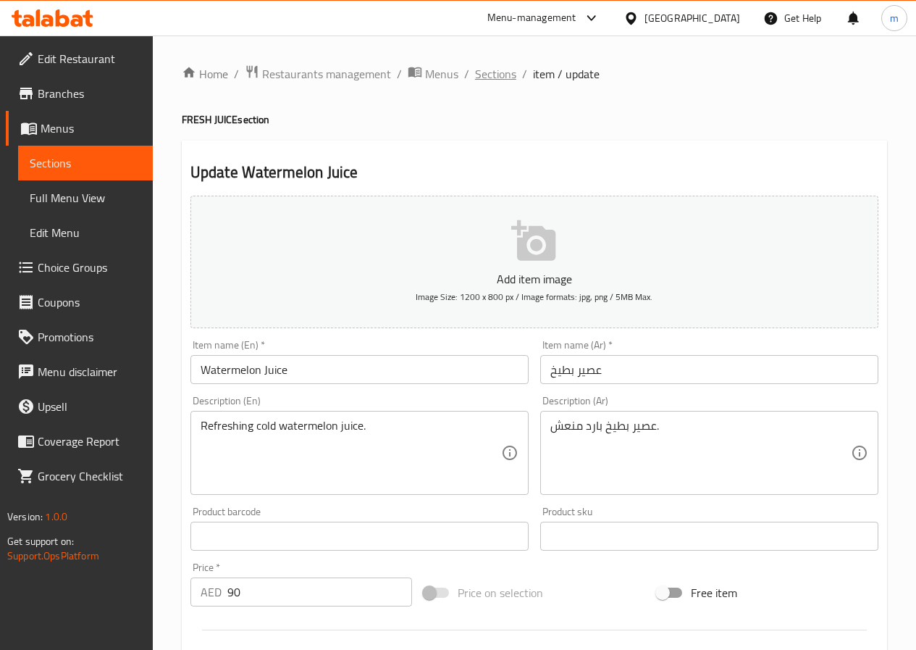
click at [501, 74] on span "Sections" at bounding box center [495, 73] width 41 height 17
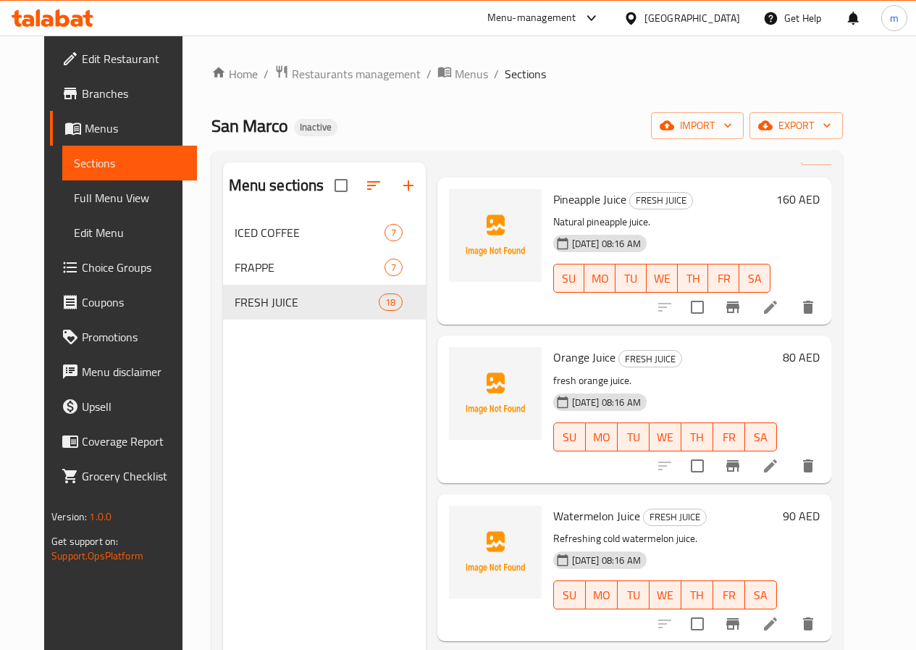
scroll to position [145, 0]
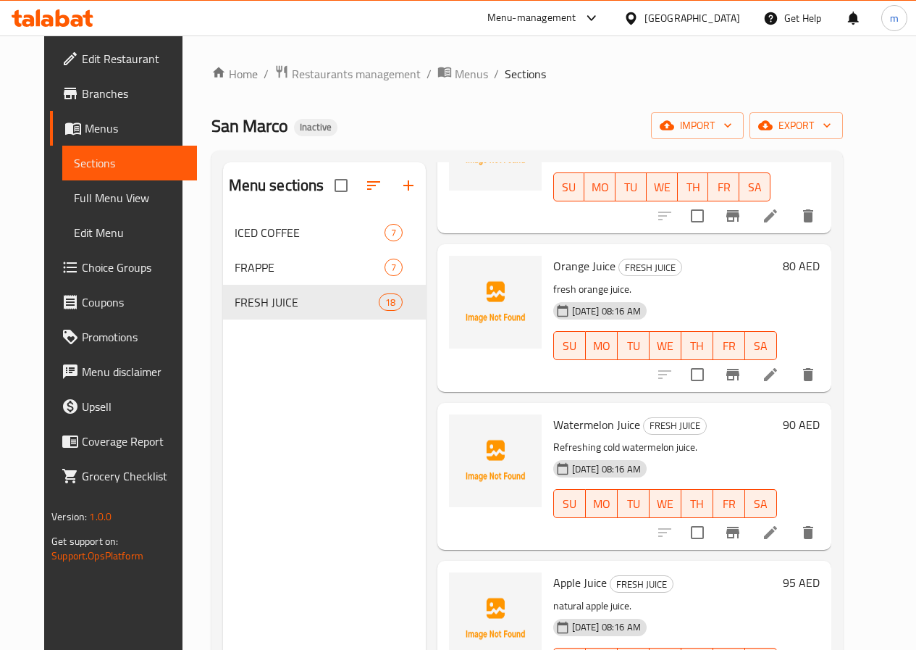
click at [780, 535] on icon at bounding box center [770, 532] width 17 height 17
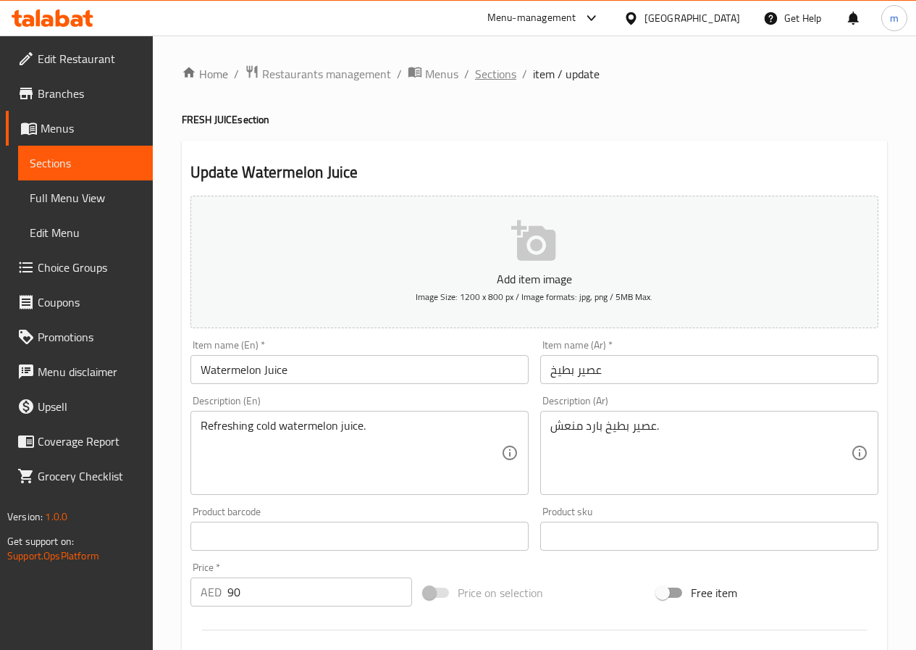
click at [501, 74] on span "Sections" at bounding box center [495, 73] width 41 height 17
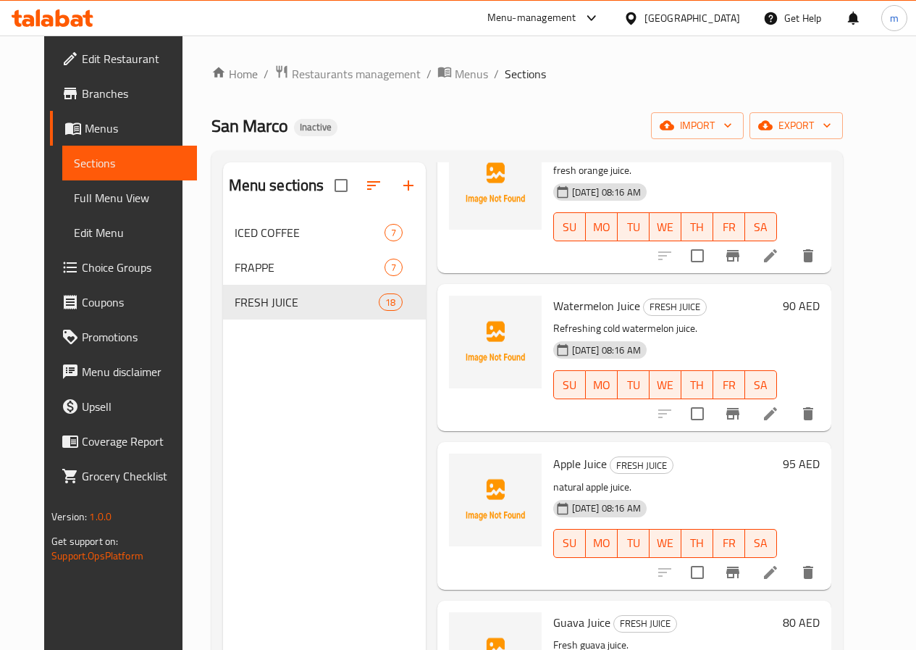
scroll to position [290, 0]
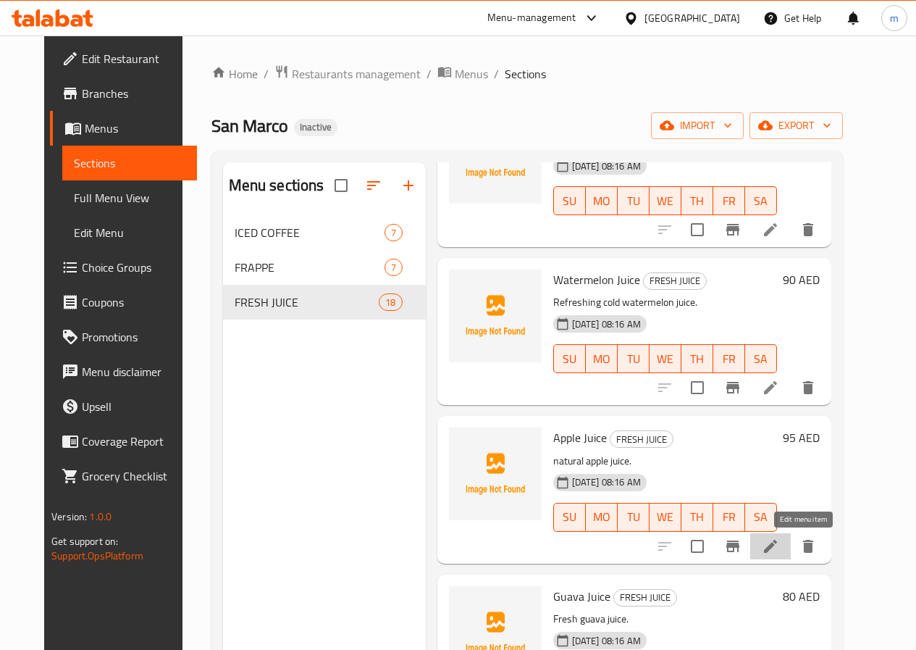
click at [780, 551] on icon at bounding box center [770, 546] width 17 height 17
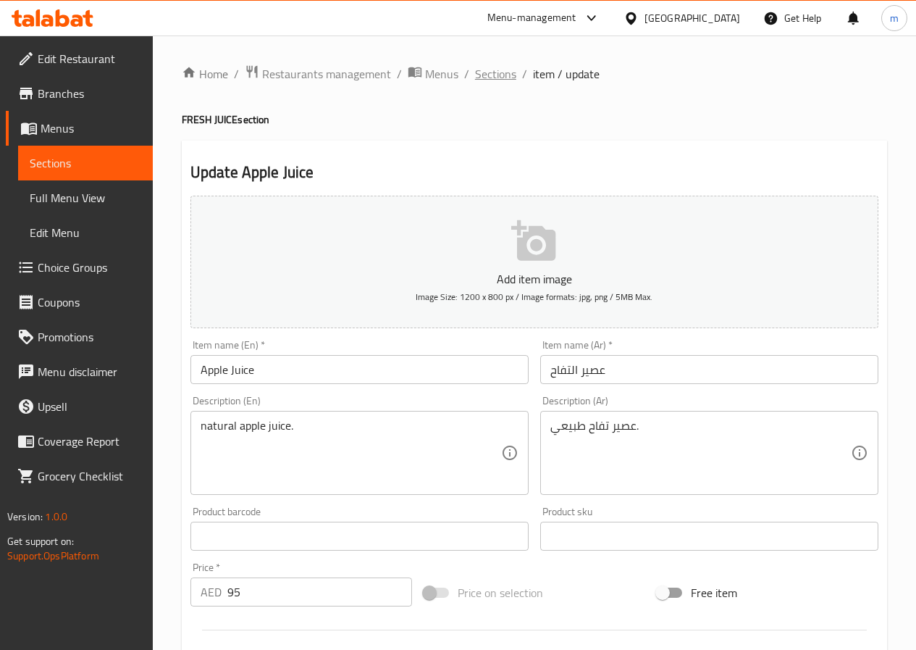
click at [501, 76] on span "Sections" at bounding box center [495, 73] width 41 height 17
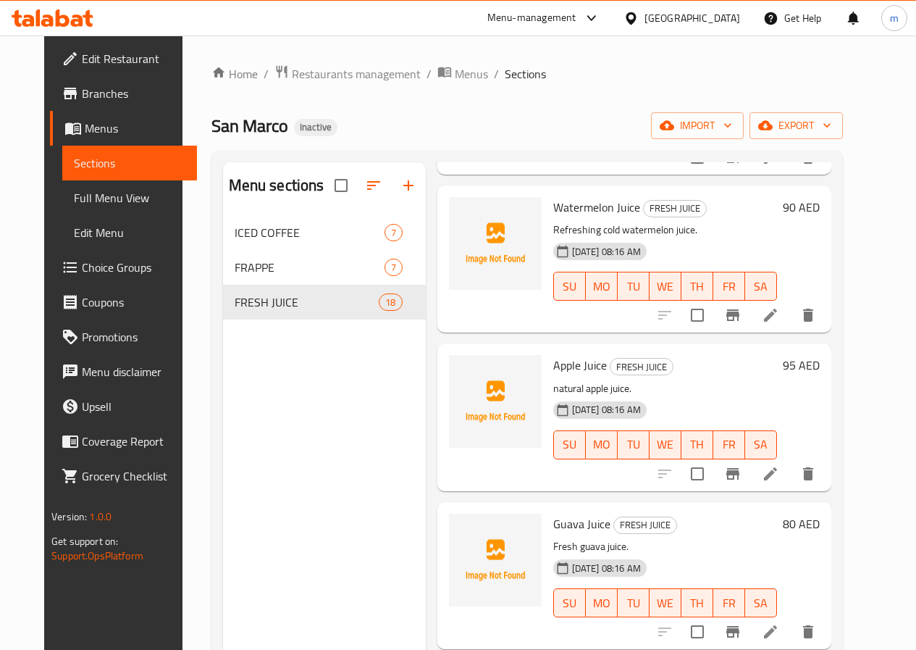
scroll to position [507, 0]
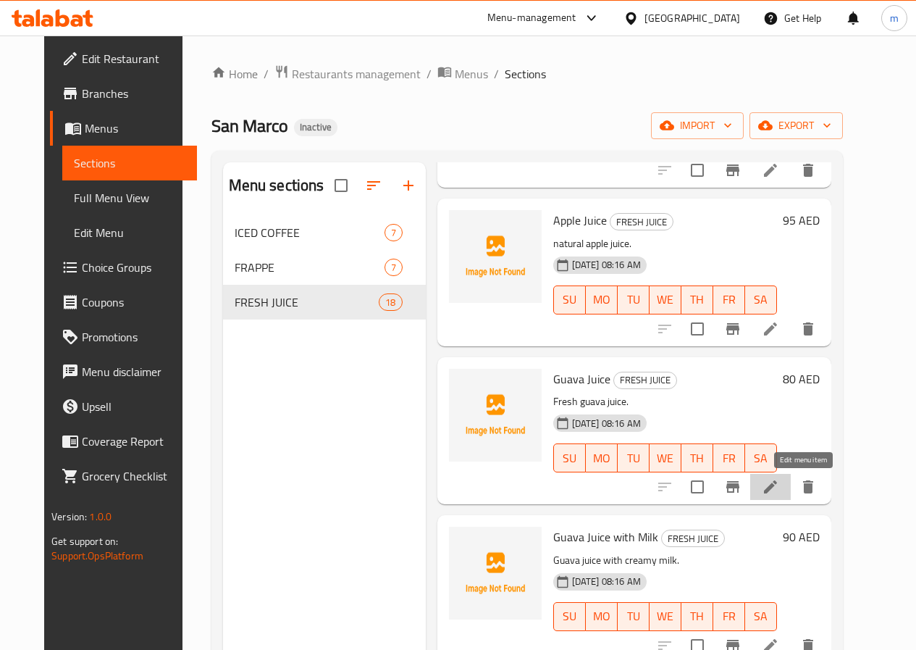
click at [780, 486] on icon at bounding box center [770, 486] width 17 height 17
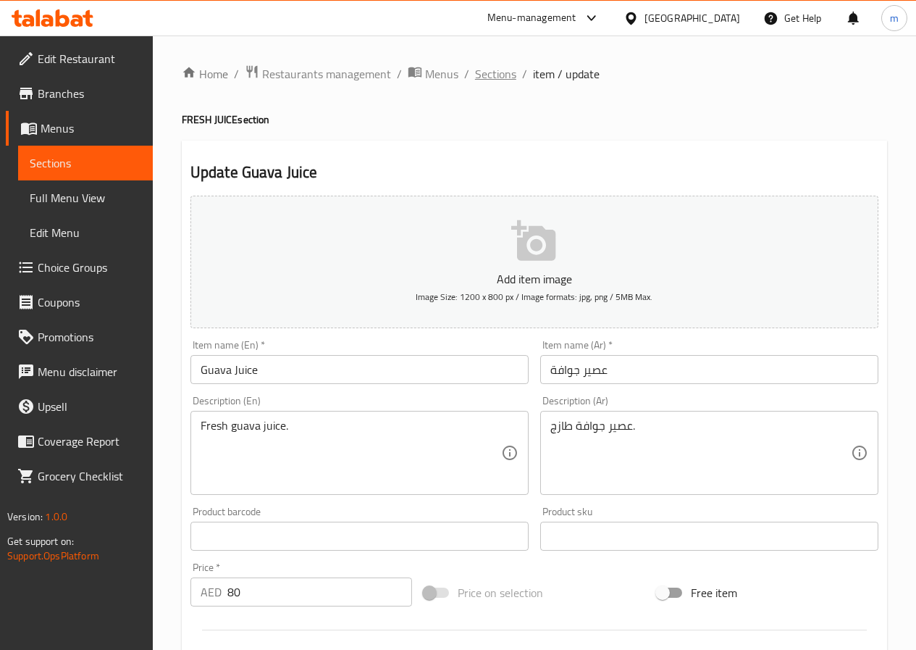
click at [491, 75] on span "Sections" at bounding box center [495, 73] width 41 height 17
